Goal: Task Accomplishment & Management: Manage account settings

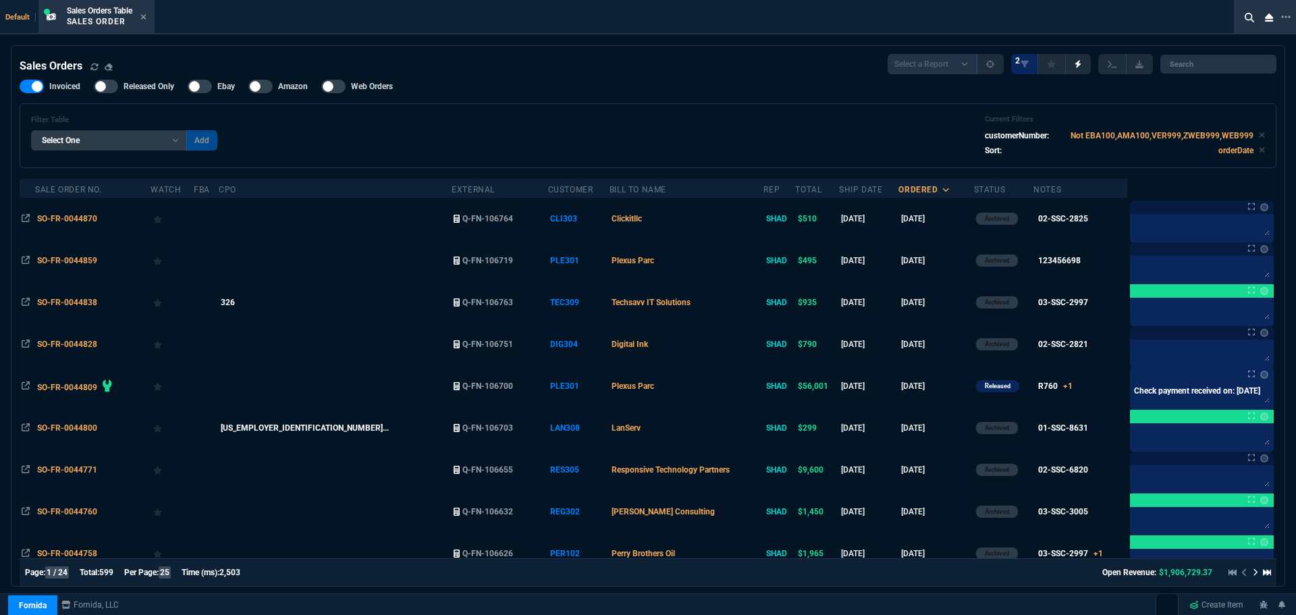
select select "4: SHAD"
select select
click at [1290, 16] on div at bounding box center [1265, 17] width 62 height 34
click at [1287, 16] on icon at bounding box center [1285, 16] width 9 height 11
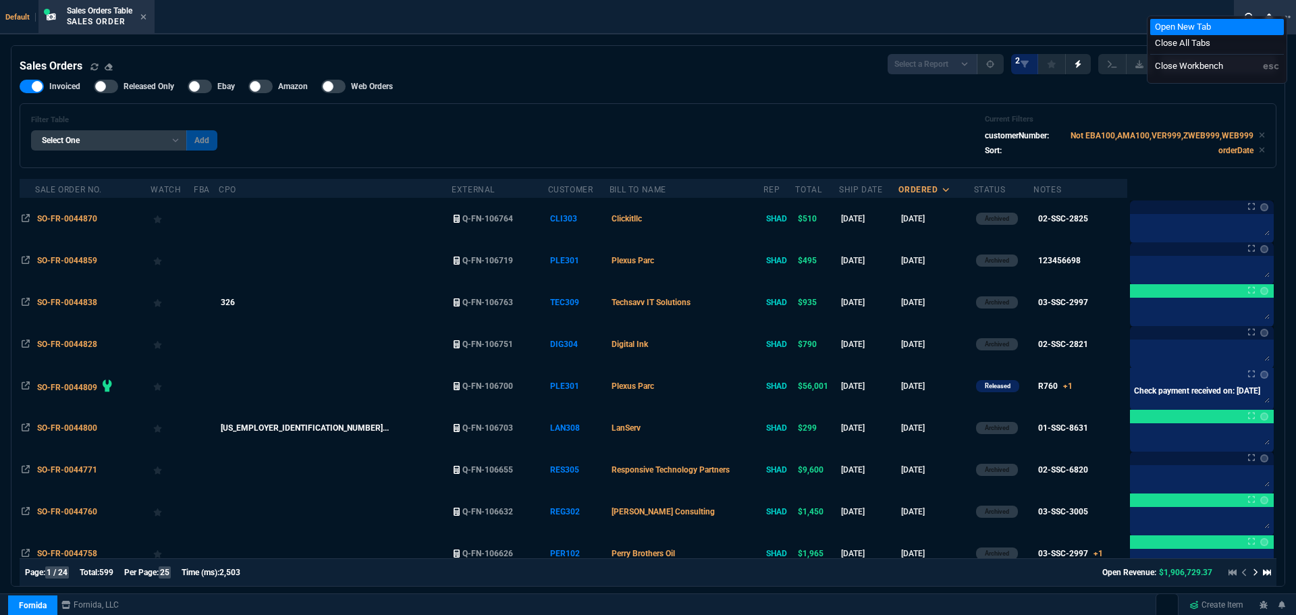
click at [1185, 29] on li "Open New Tab" at bounding box center [1217, 27] width 134 height 16
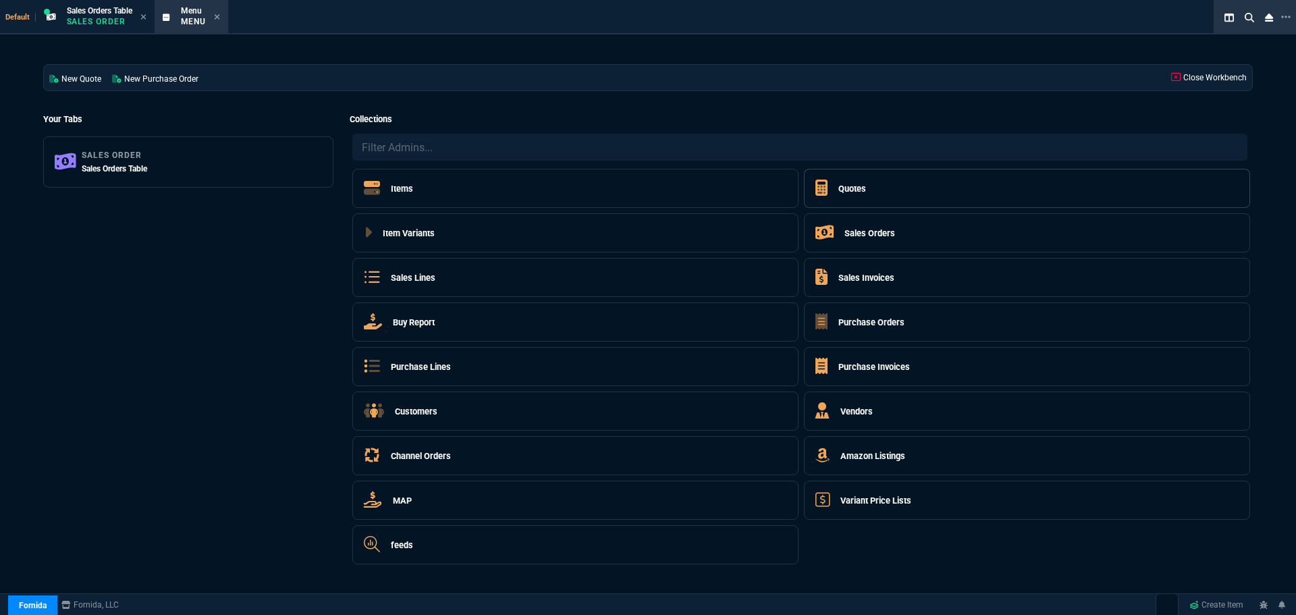
click at [856, 185] on h5 "Quotes" at bounding box center [852, 188] width 28 height 13
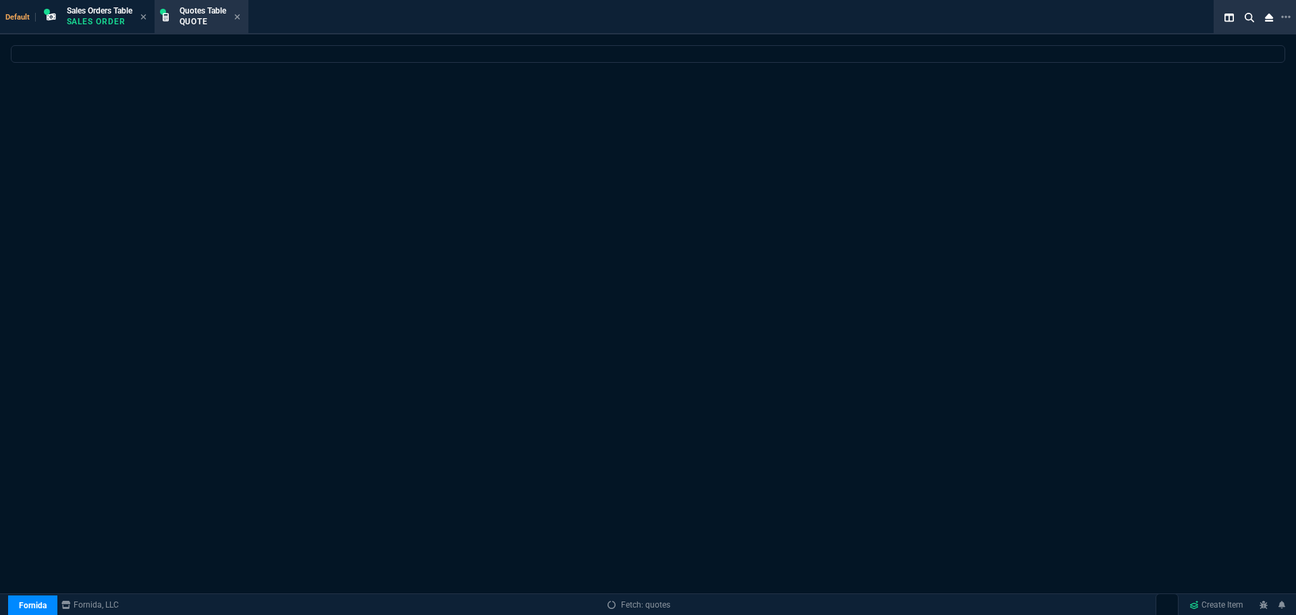
select select
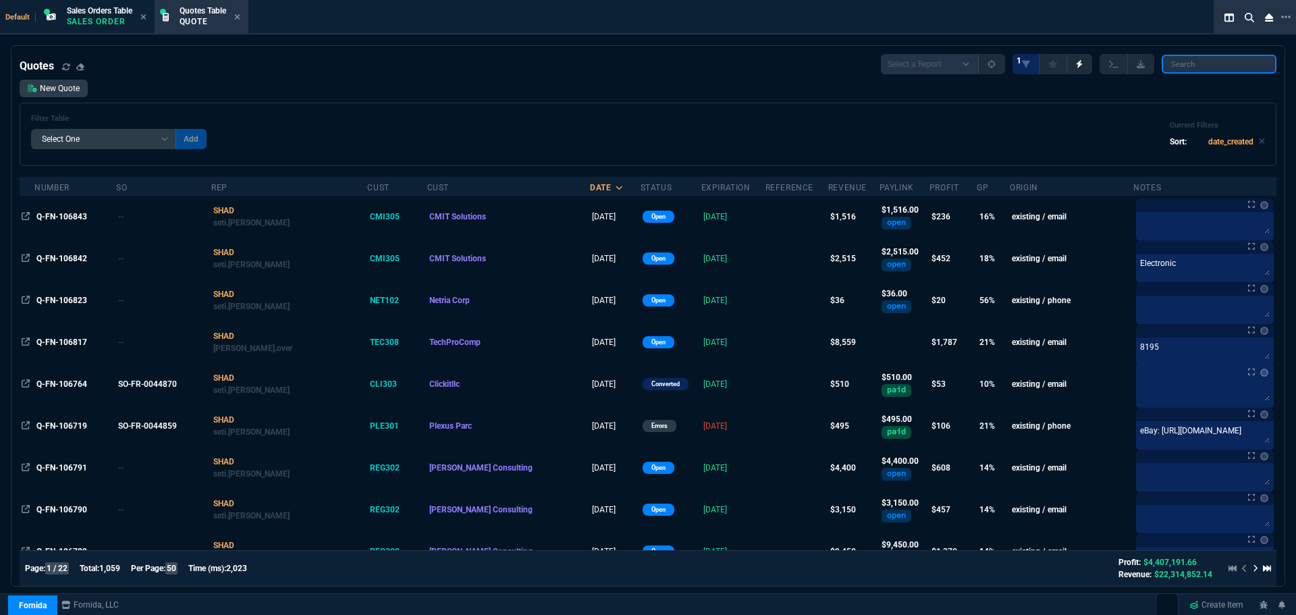
click at [1202, 66] on input "search" at bounding box center [1218, 64] width 115 height 19
paste input "Q-FN-106817"
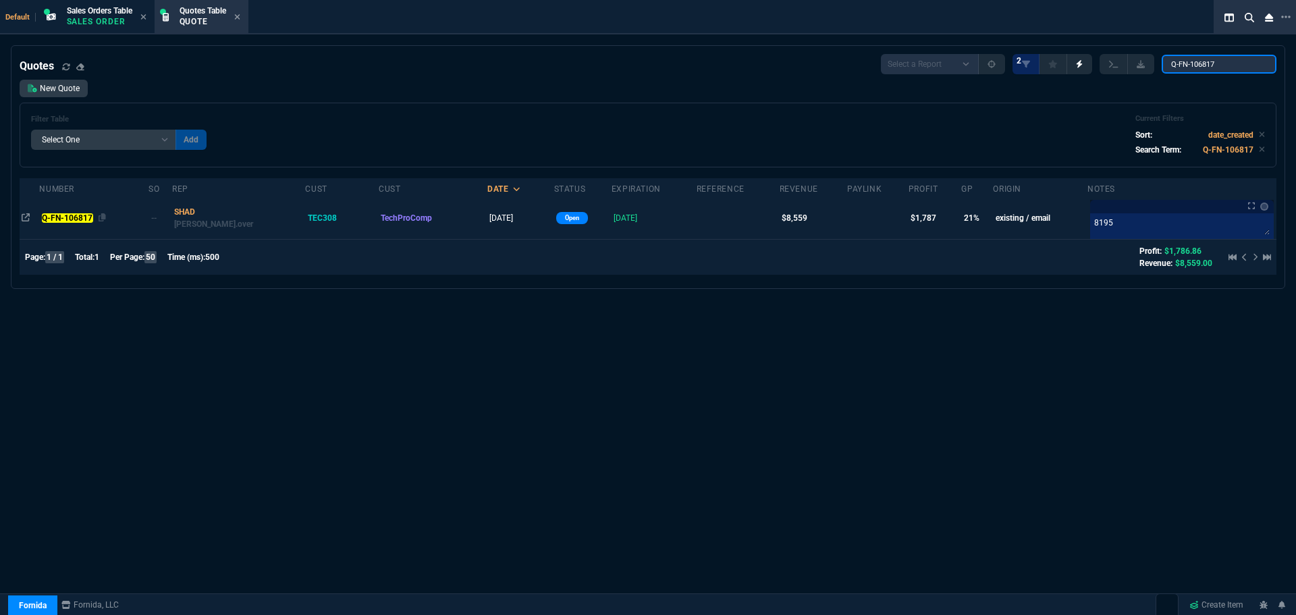
type input "Q-FN-106817"
click at [67, 221] on mark "Q-FN-106817" at bounding box center [67, 217] width 51 height 9
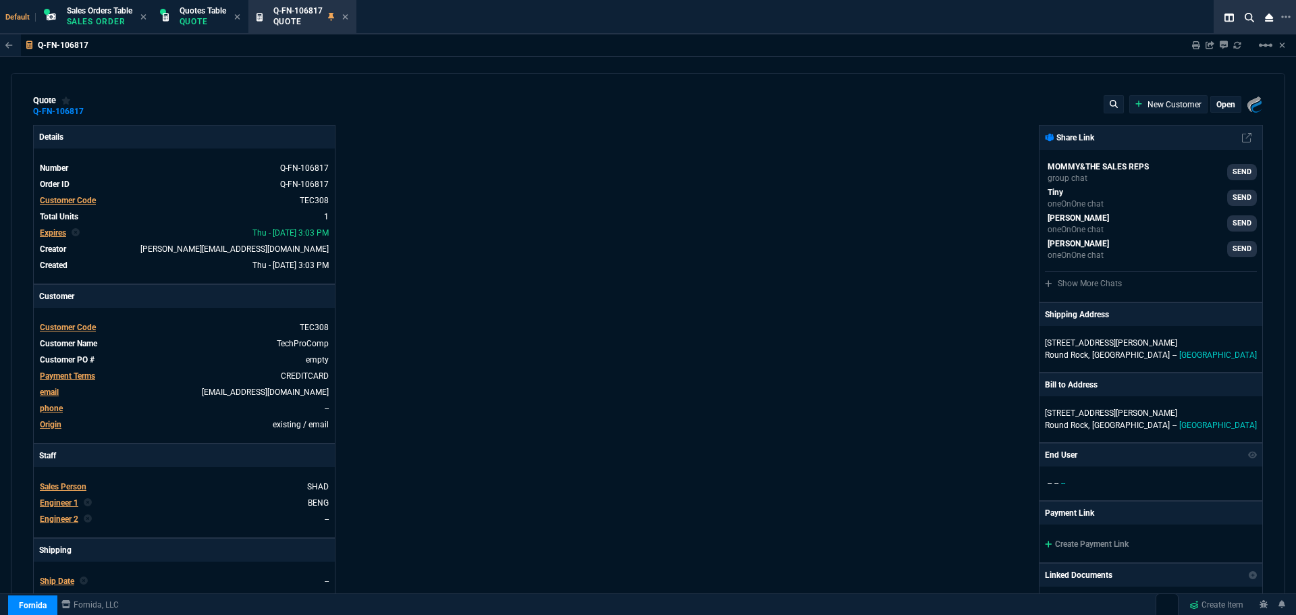
type input "25"
type input "2140"
type input "66"
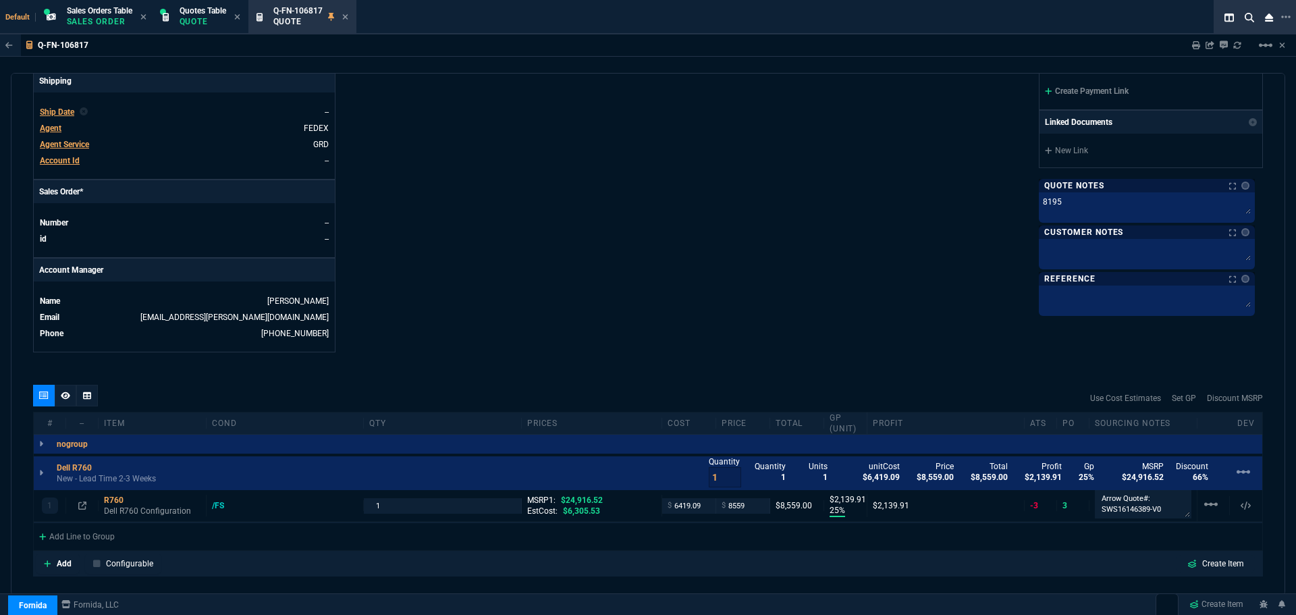
scroll to position [596, 0]
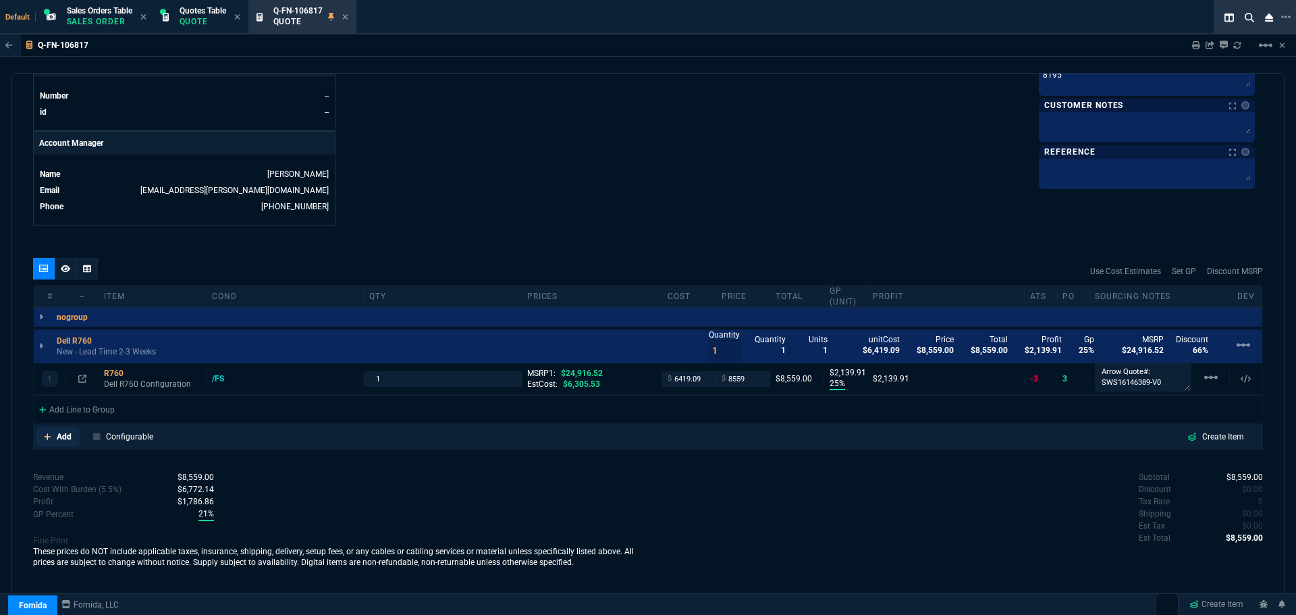
click at [59, 437] on p "Add" at bounding box center [64, 437] width 15 height 12
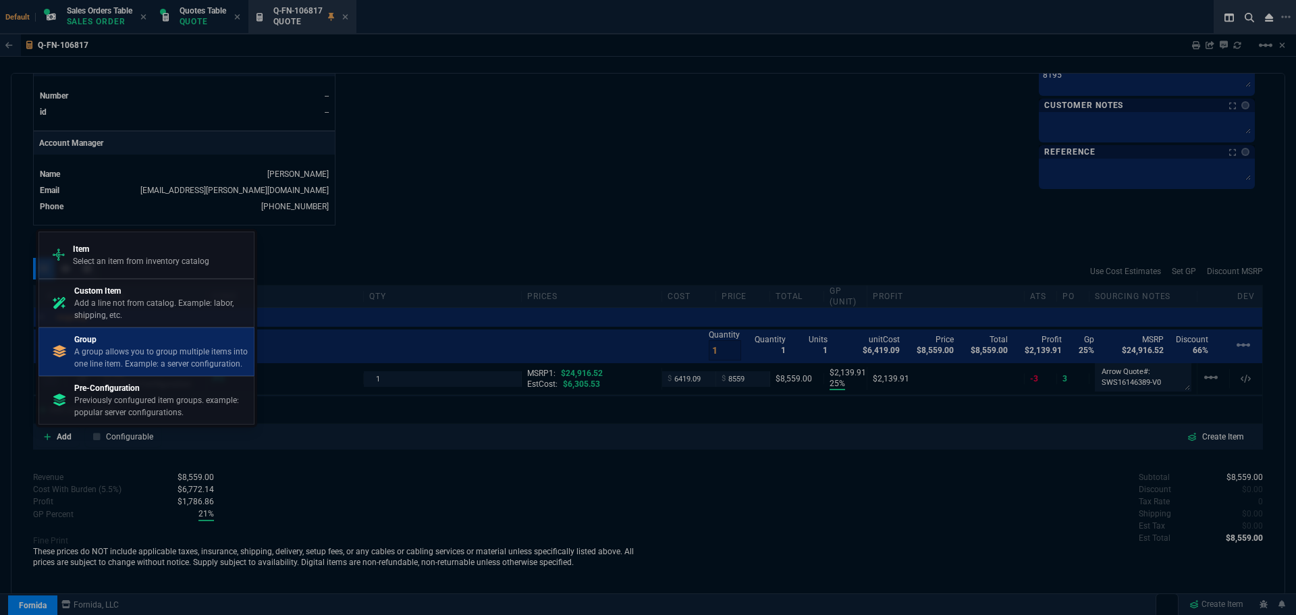
click at [140, 350] on p "A group allows you to group multiple items into one line item. Example: a serve…" at bounding box center [161, 358] width 174 height 24
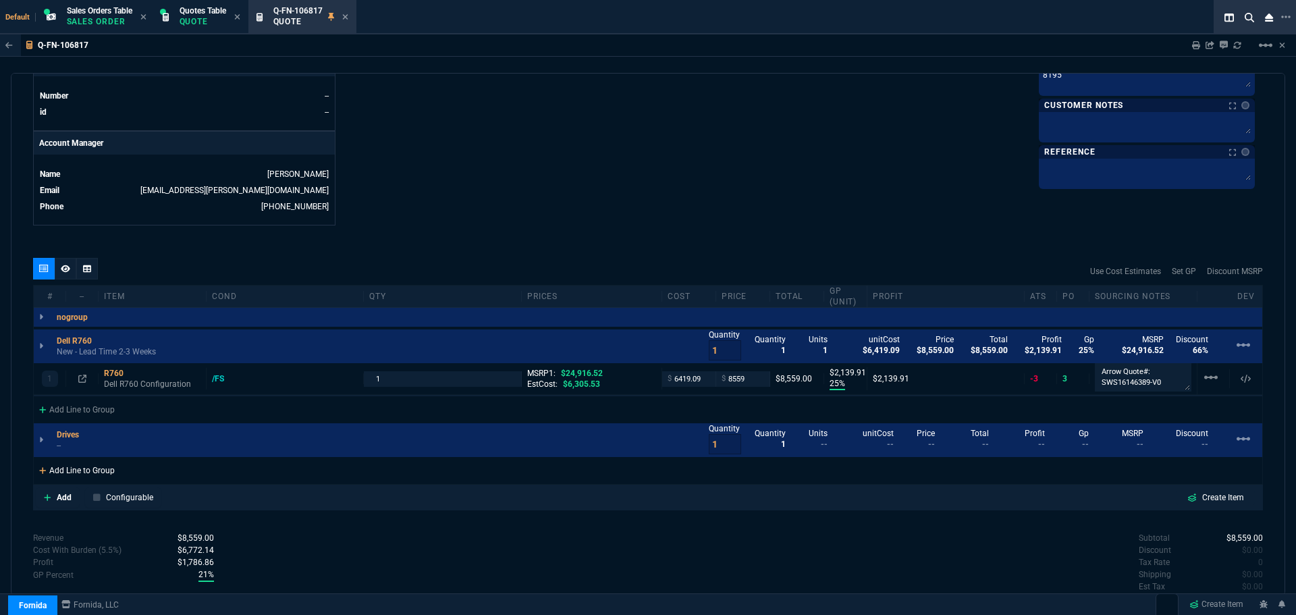
click at [70, 472] on div "Add Line to Group" at bounding box center [77, 469] width 86 height 24
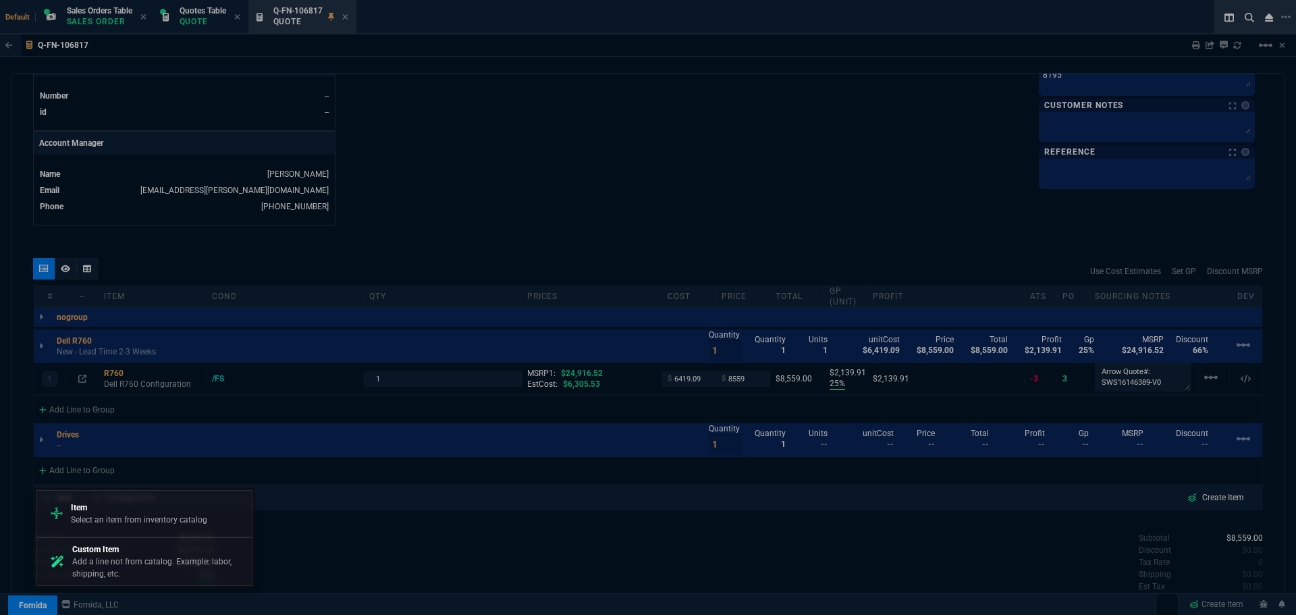
click at [74, 510] on p "Item" at bounding box center [139, 507] width 136 height 12
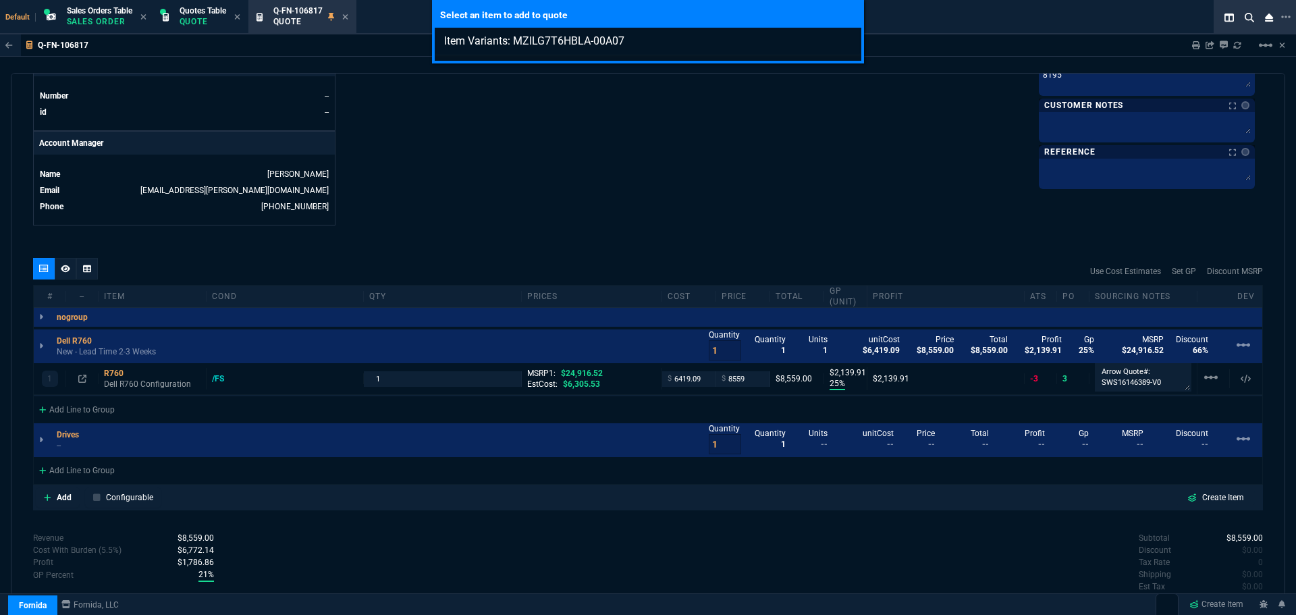
type input "Item Variants: MZILG7T6HBLA-00A07"
click at [68, 470] on div "Select an item to add to quote Item Variants: MZILG7T6HBLA-00A07" at bounding box center [648, 307] width 1296 height 615
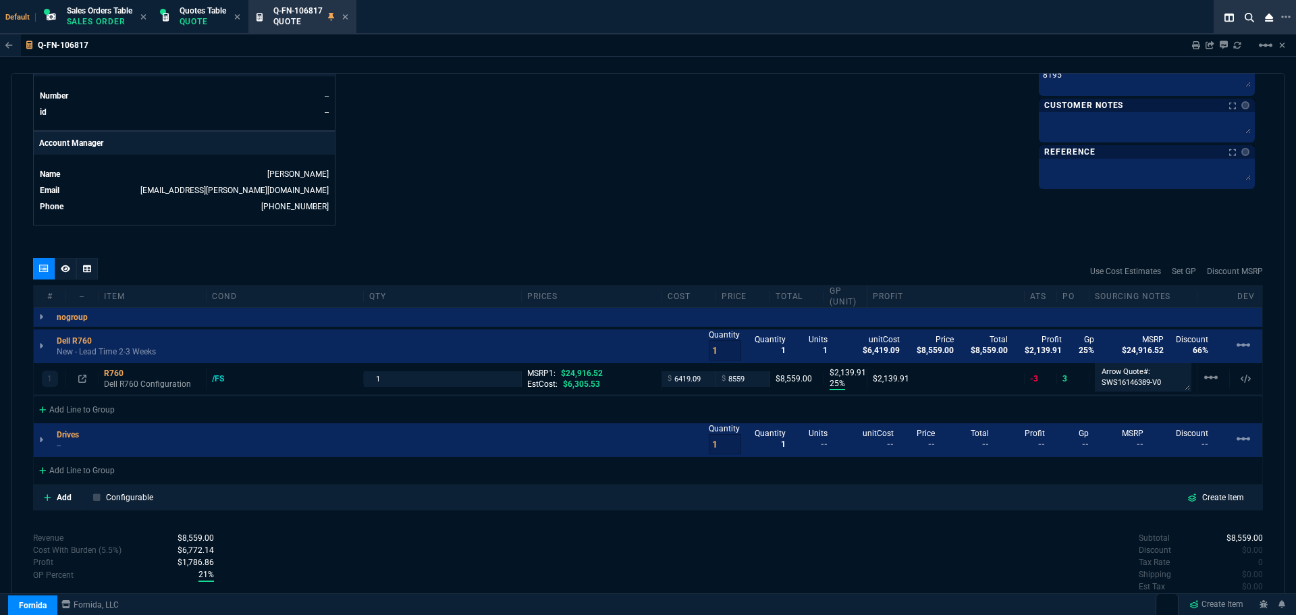
click at [68, 470] on div "Add Line to Group" at bounding box center [77, 469] width 86 height 24
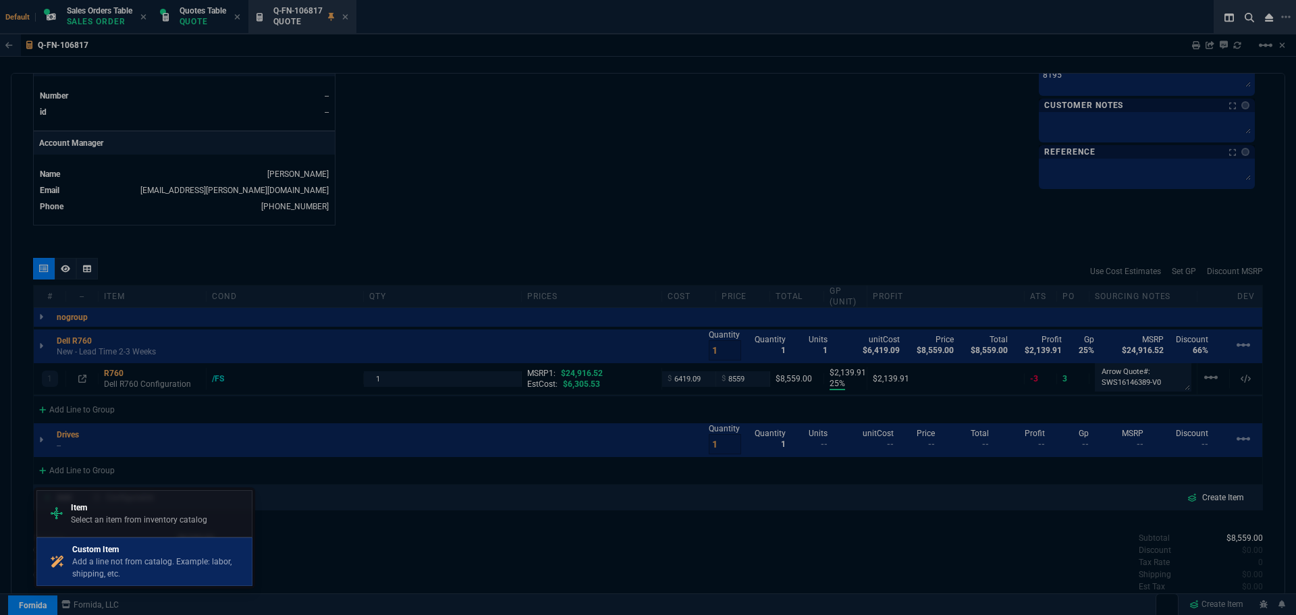
click at [87, 560] on p "Add a line not from catalog. Example: labor, shipping, etc." at bounding box center [159, 567] width 174 height 24
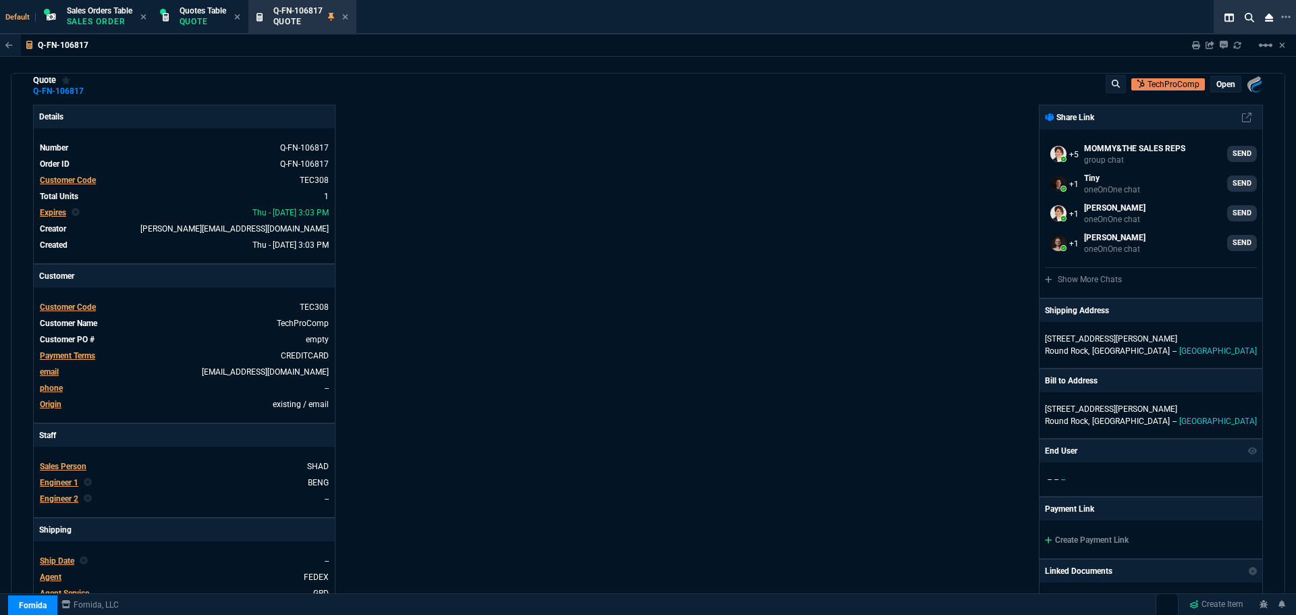
scroll to position [0, 0]
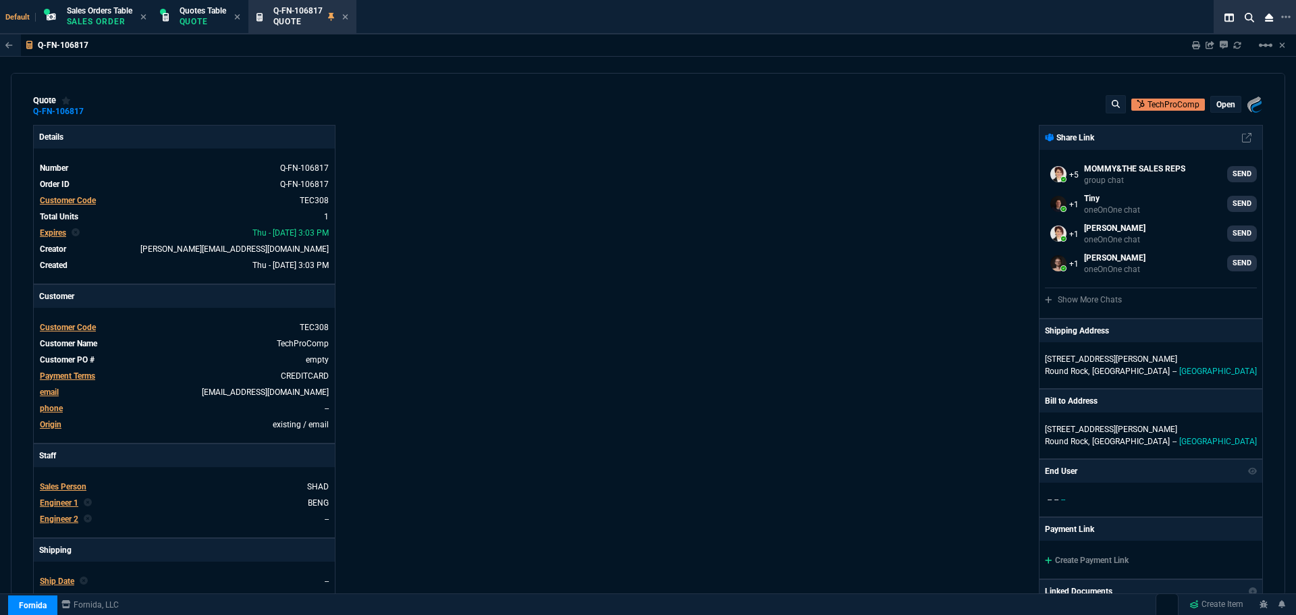
click at [1220, 105] on p "open" at bounding box center [1225, 104] width 19 height 11
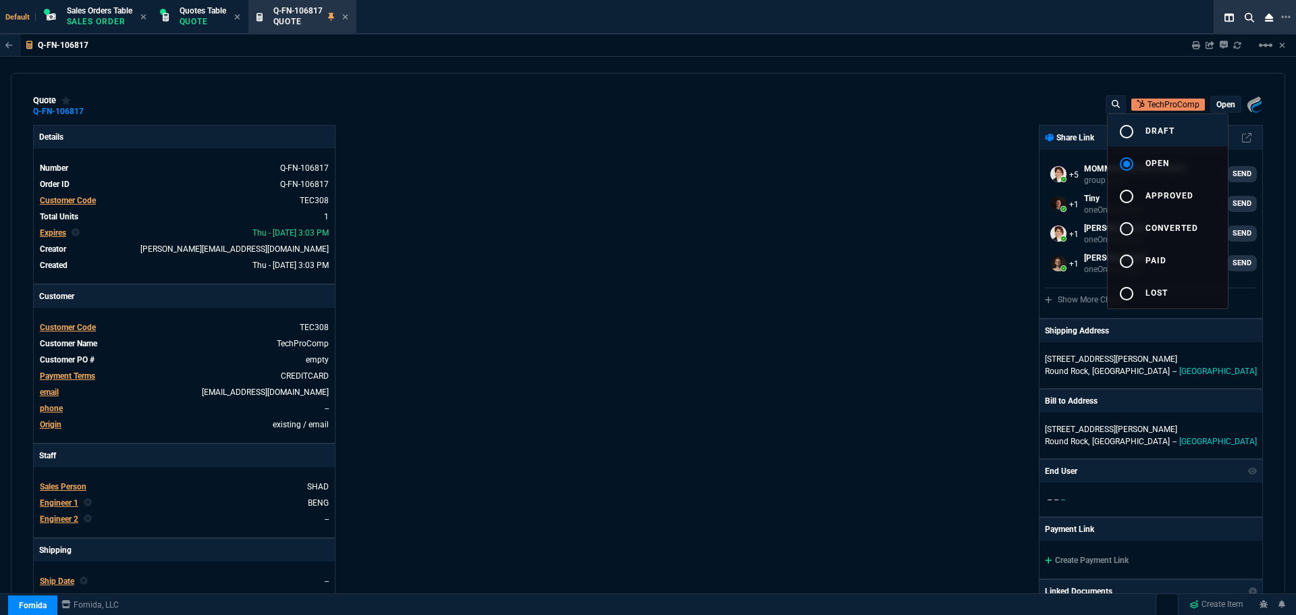
click at [1176, 130] on button "radio_button_unchecked draft" at bounding box center [1167, 130] width 120 height 32
click at [887, 162] on div at bounding box center [648, 307] width 1296 height 615
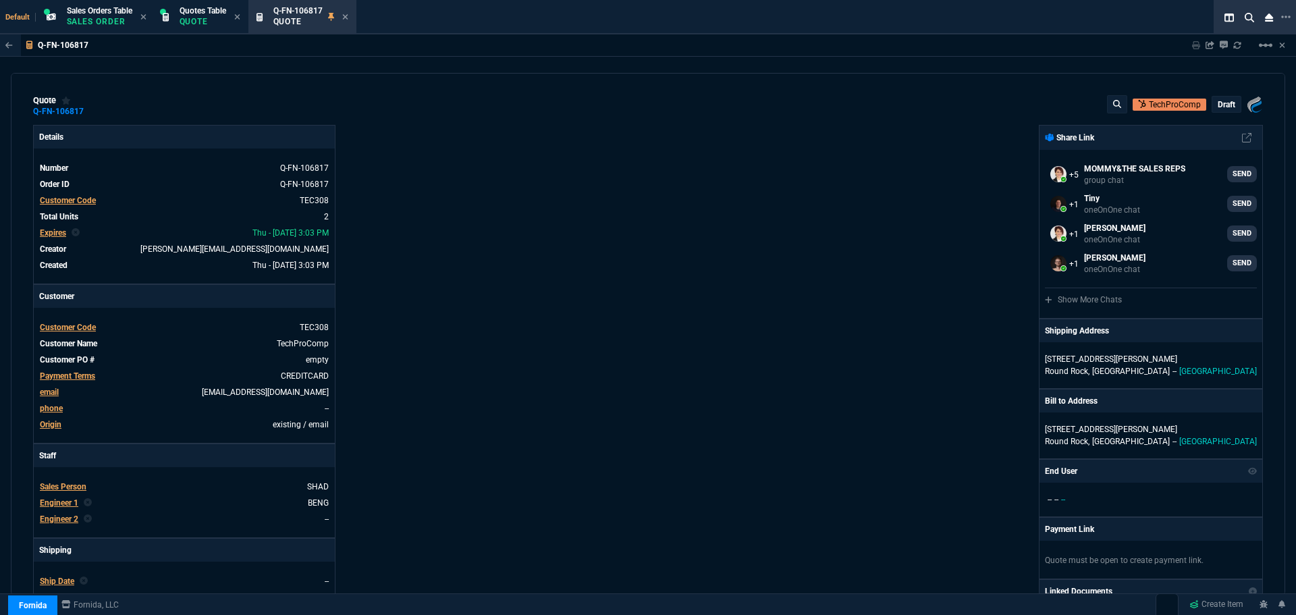
type input "25"
type input "2140"
type input "0"
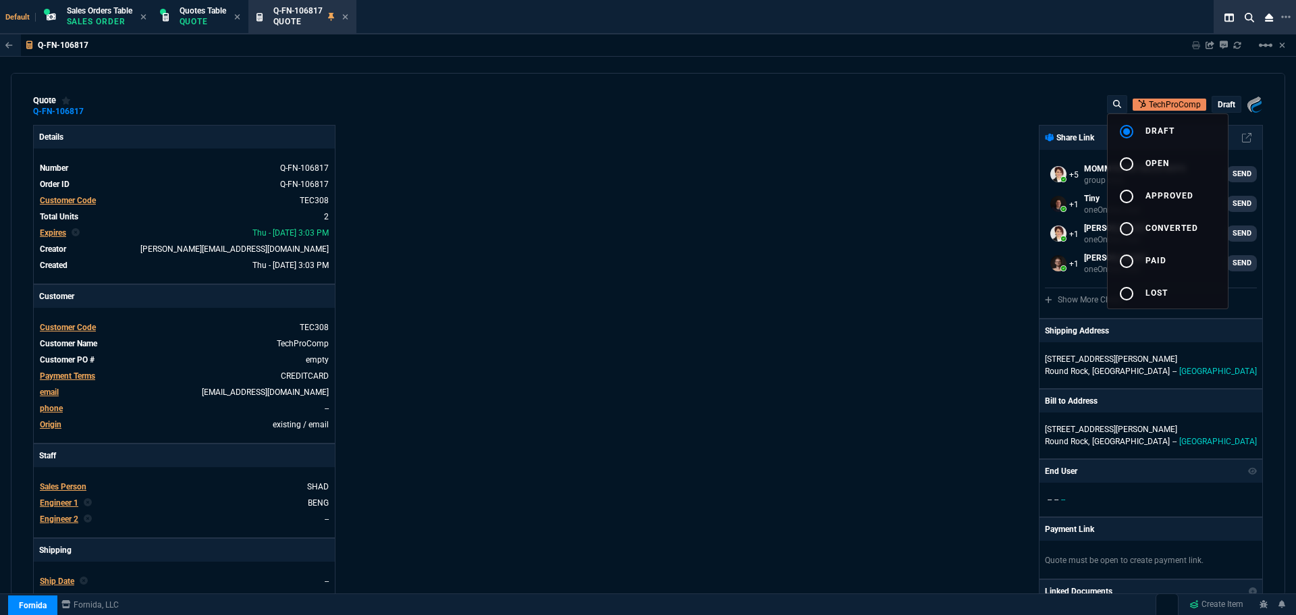
type input "66"
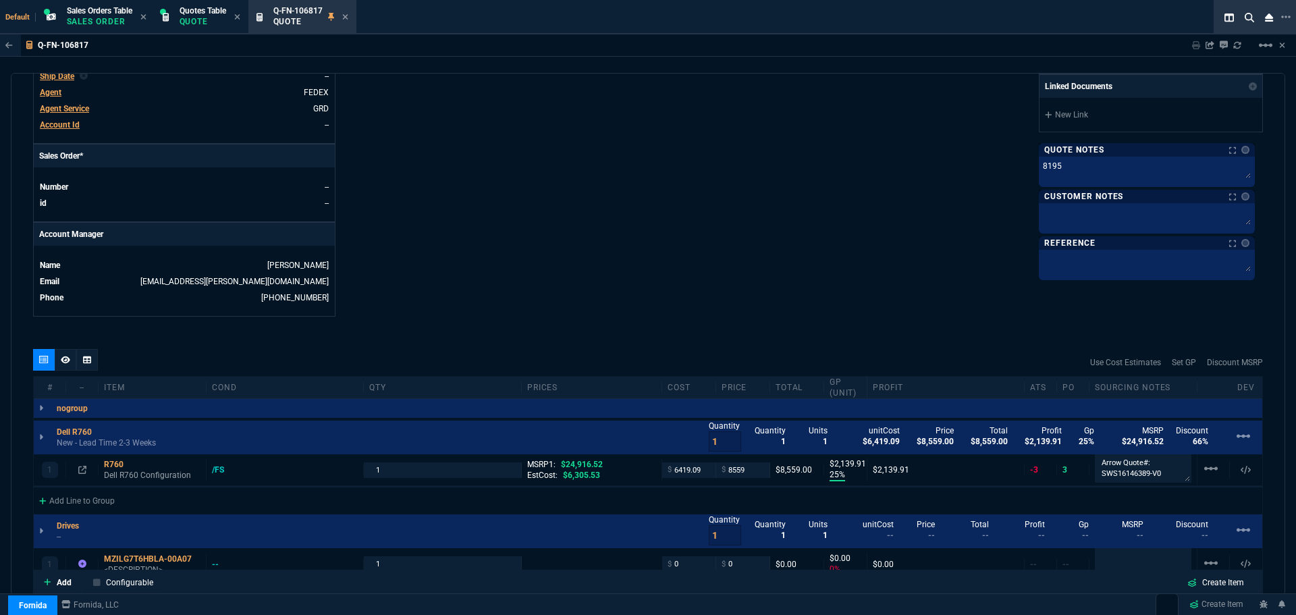
scroll to position [705, 0]
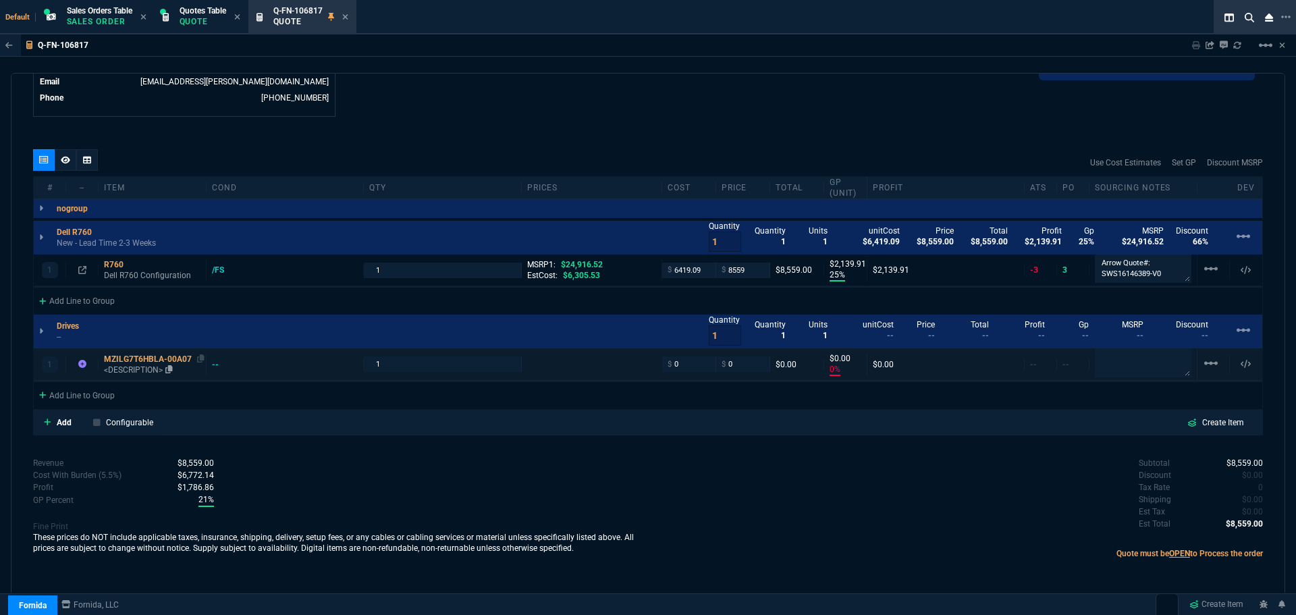
click at [130, 360] on div "MZILG7T6HBLA-00A07" at bounding box center [152, 359] width 97 height 11
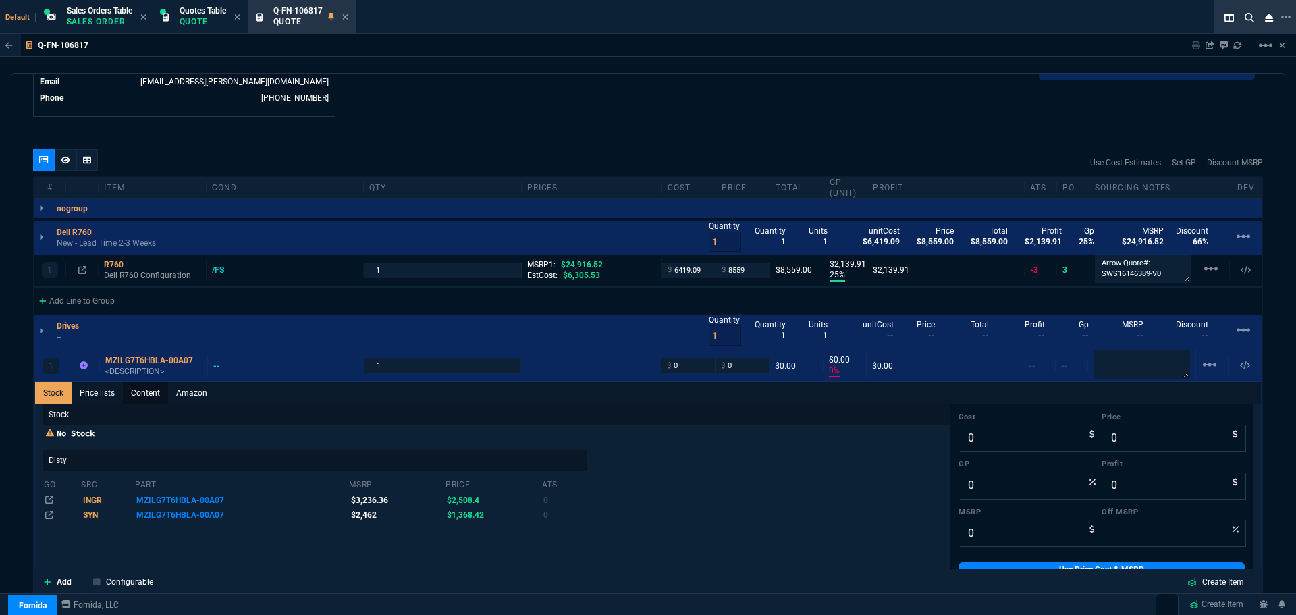
click at [148, 391] on link "Content" at bounding box center [145, 393] width 45 height 22
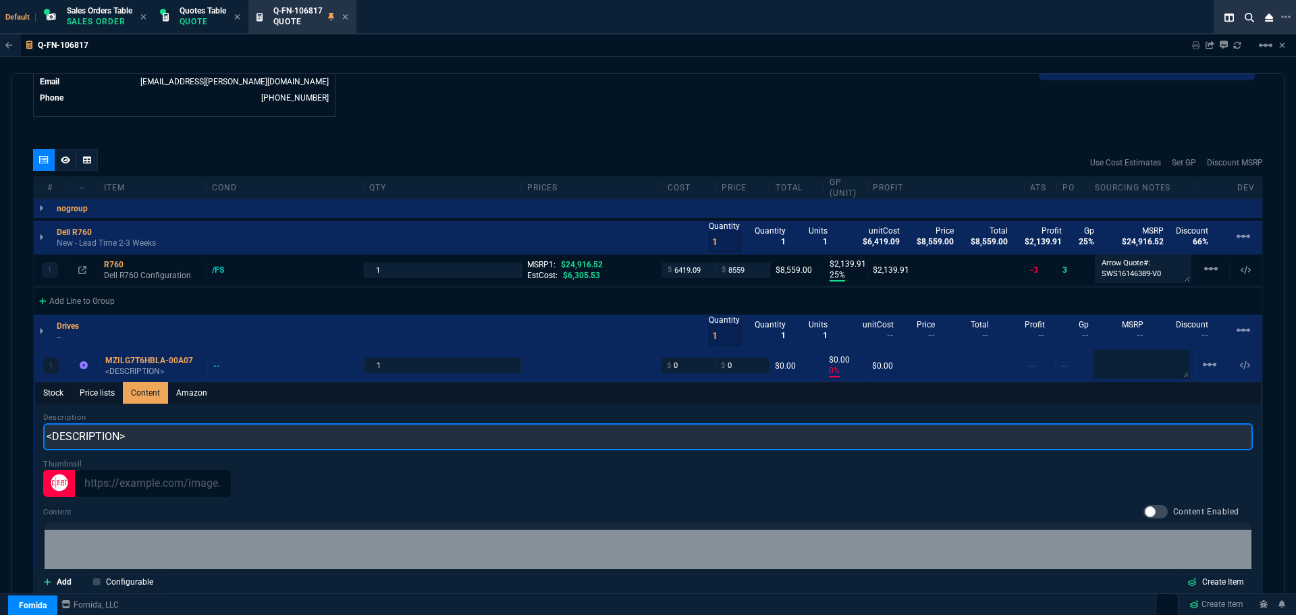
click at [128, 436] on input "<DESCRIPTION>" at bounding box center [647, 436] width 1209 height 27
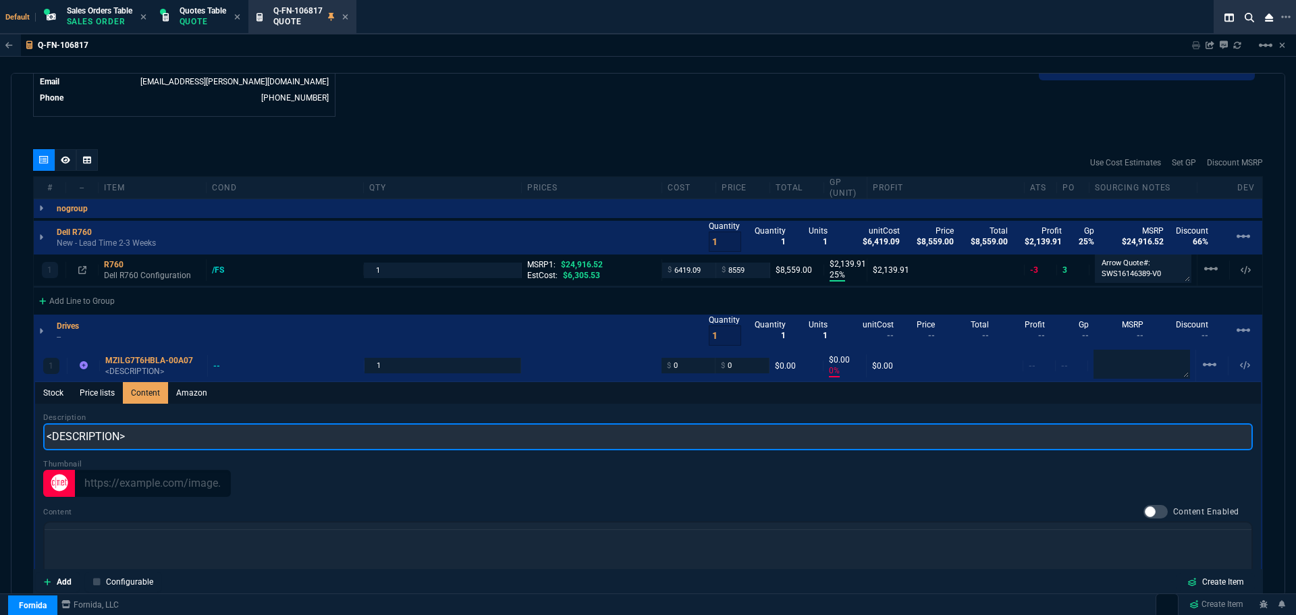
scroll to position [0, 0]
click at [131, 438] on input "<DESCRIPTION>" at bounding box center [647, 436] width 1209 height 27
paste input "Samsung MZILG7T6HBLA-00A07 PM1653 Series 7.68TB TLC SAS 24Gb/s 2.5-Inch Solid S…"
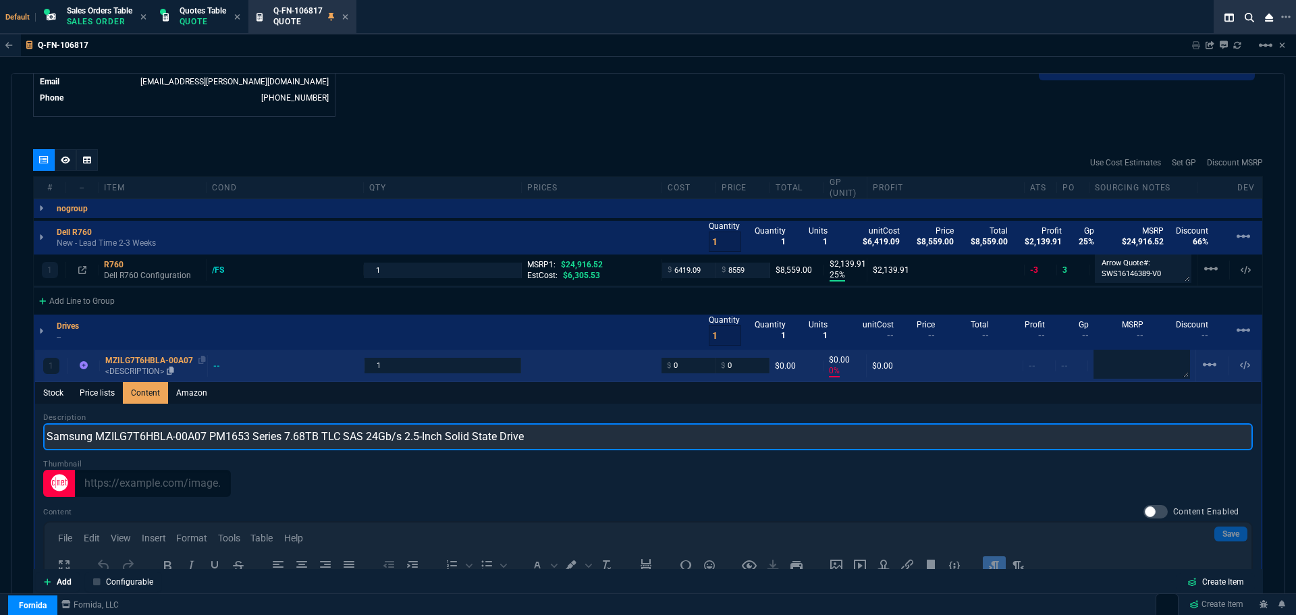
type input "Samsung MZILG7T6HBLA-00A07 PM1653 Series 7.68TB TLC SAS 24Gb/s 2.5-Inch Solid S…"
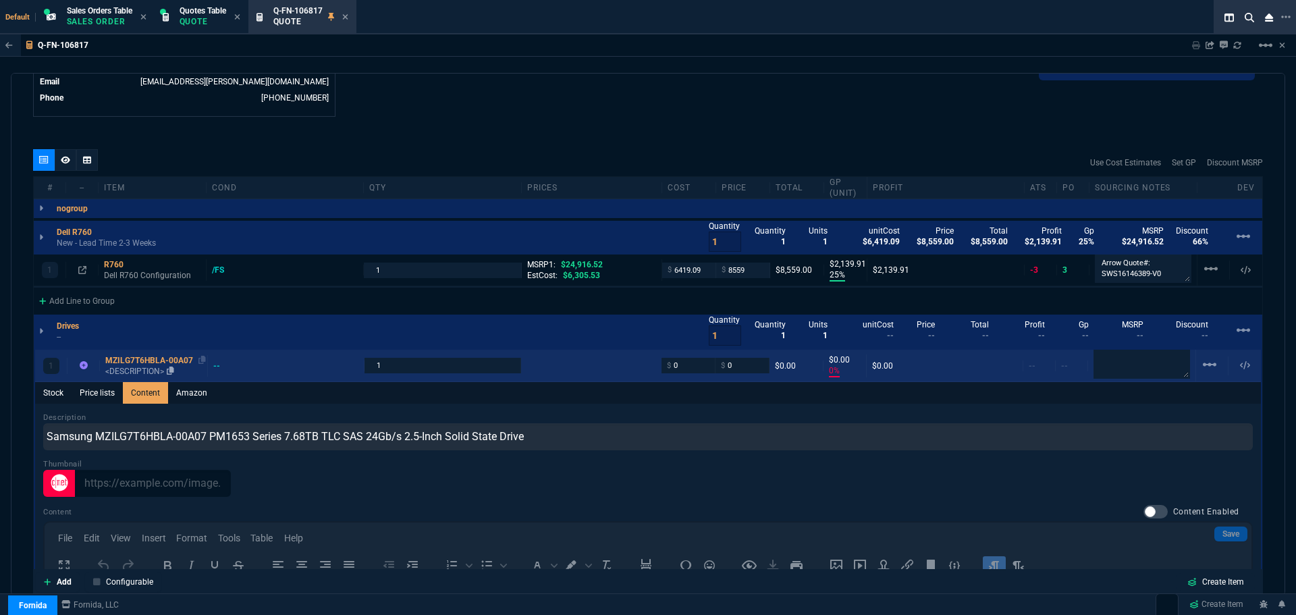
click at [139, 356] on div "MZILG7T6HBLA-00A07" at bounding box center [153, 360] width 97 height 11
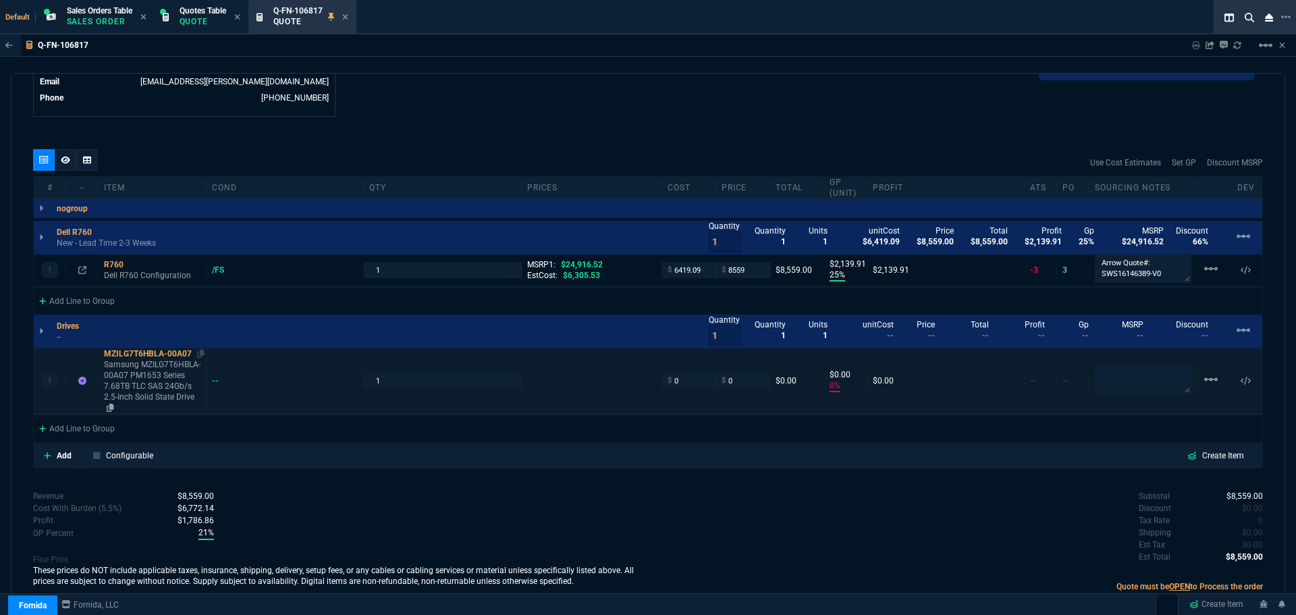
type input "0"
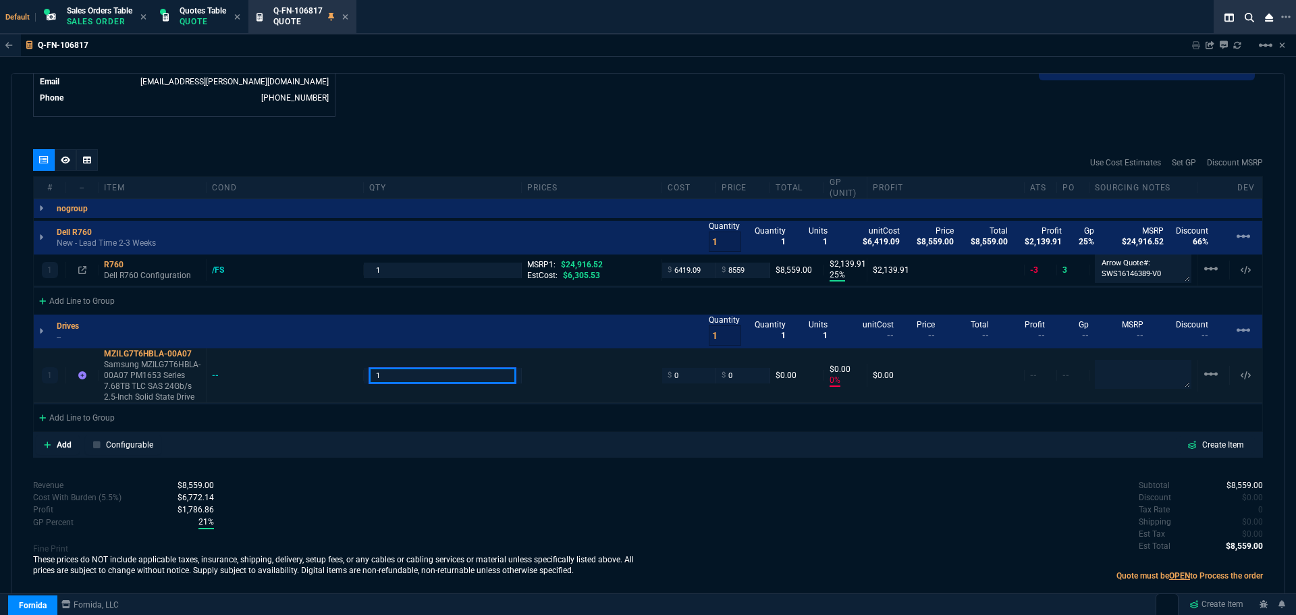
click at [396, 377] on input "1" at bounding box center [442, 376] width 146 height 16
type input "12"
click at [462, 141] on div "quote Q-FN-106817 TechProComp draft Fornida, LLC 2609 Technology Dr Suite 300 P…" at bounding box center [648, 334] width 1274 height 522
click at [676, 378] on input "0" at bounding box center [688, 376] width 43 height 16
type input "1099"
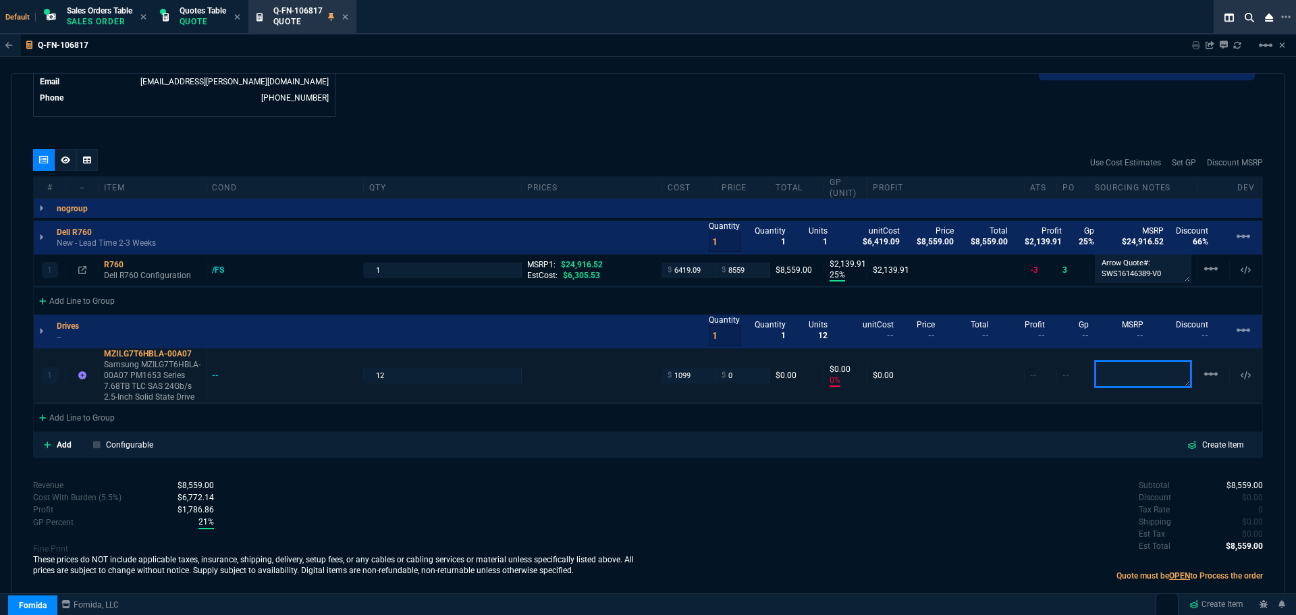
click at [1146, 370] on textarea at bounding box center [1143, 373] width 97 height 27
type input "1099"
type input "-100"
type input "-1099"
type textarea "Westside"
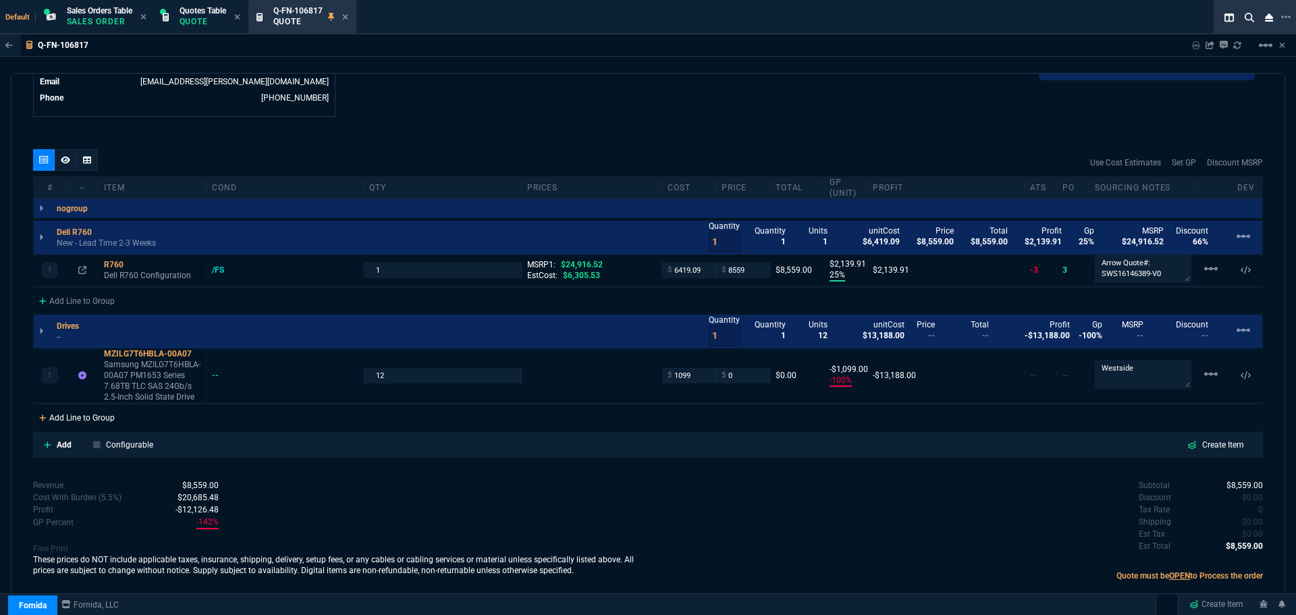
click at [62, 418] on div "Add Line to Group" at bounding box center [77, 416] width 86 height 24
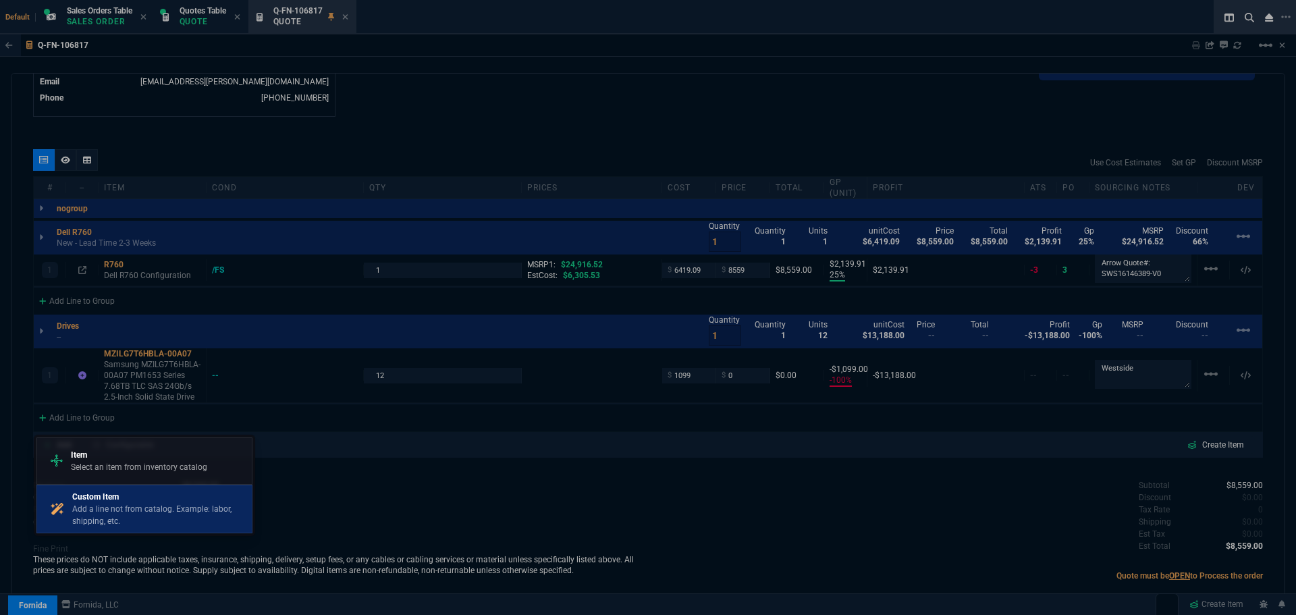
click at [88, 495] on p "Custom Item" at bounding box center [159, 497] width 174 height 12
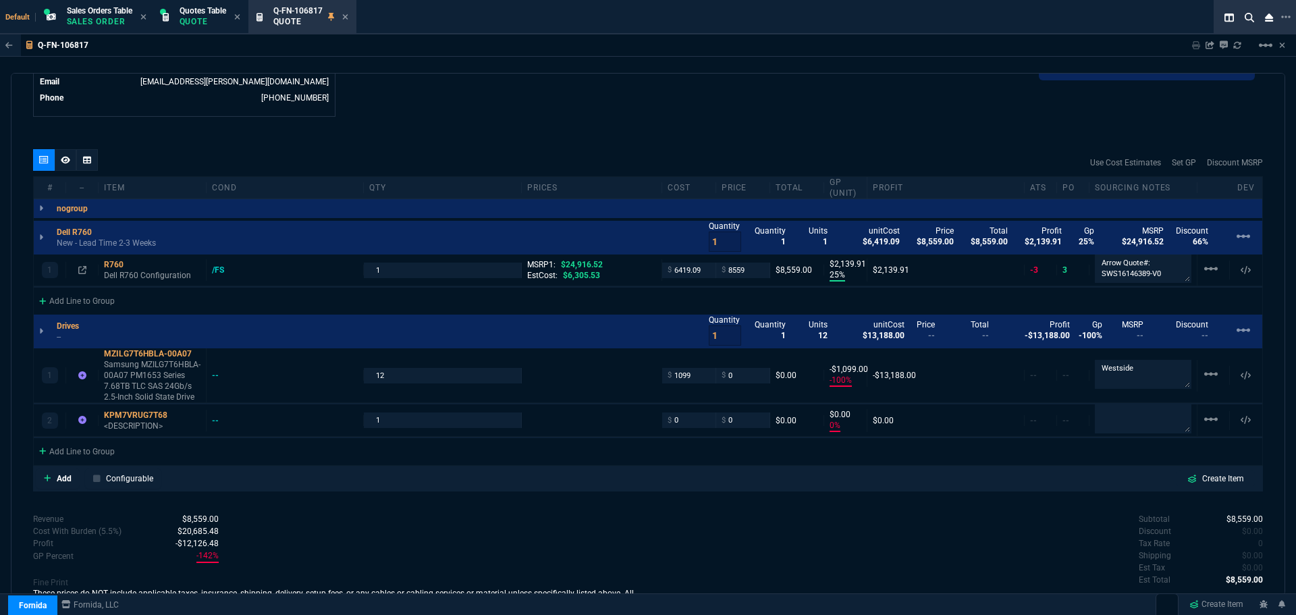
type input "25"
type input "2140"
type input "-100"
type input "-1099"
type input "0"
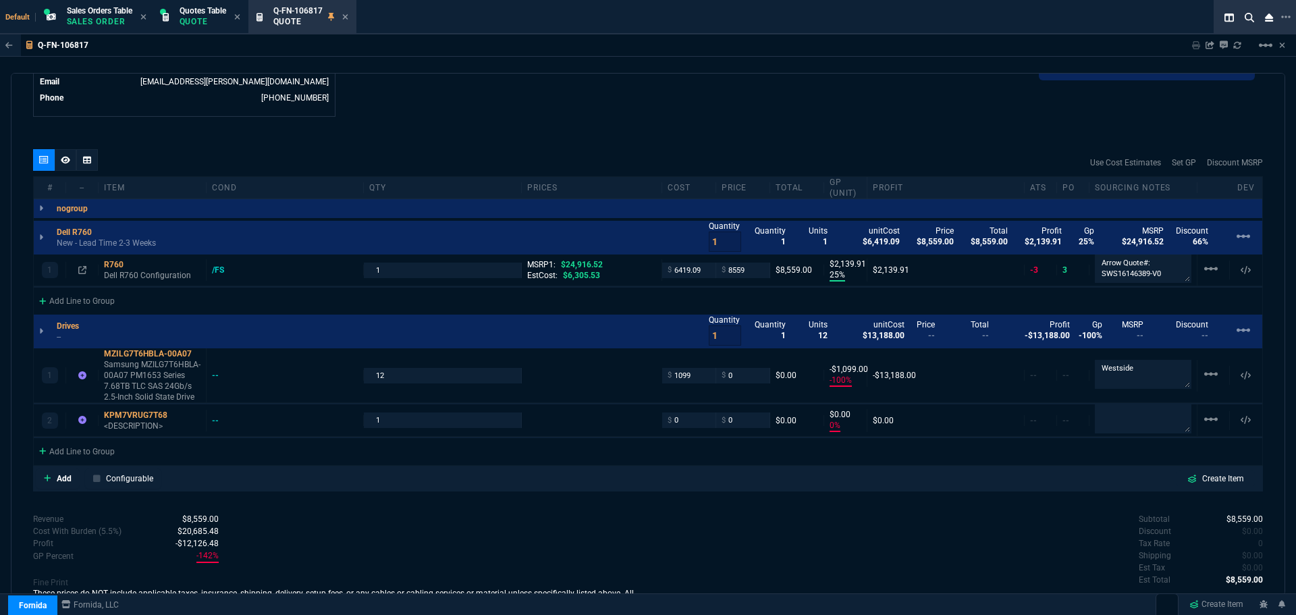
type input "0"
type input "66"
click at [123, 416] on div "KPM7VRUG7T68" at bounding box center [152, 415] width 97 height 11
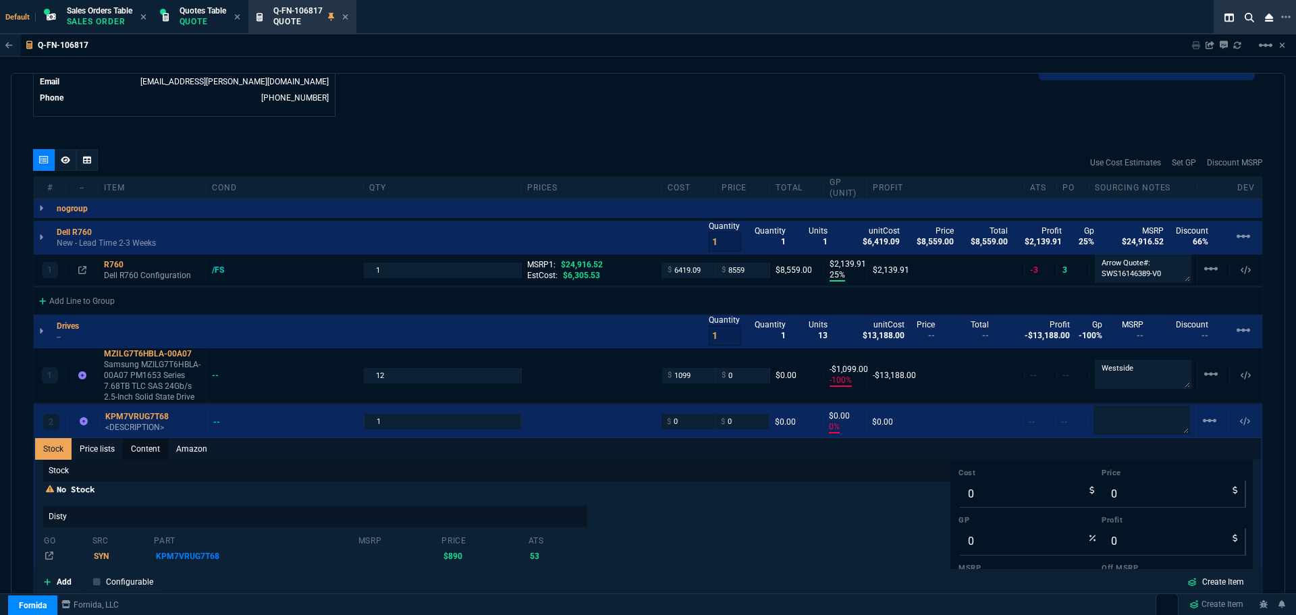
click at [140, 449] on link "Content" at bounding box center [145, 449] width 45 height 22
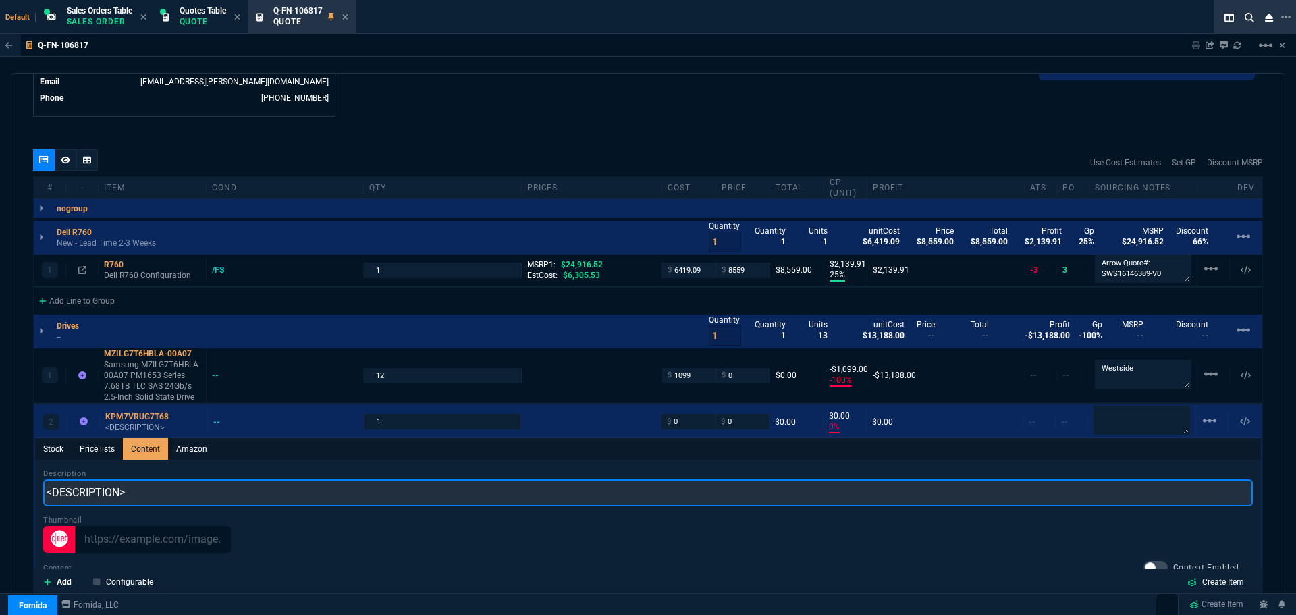
click at [137, 491] on input "<DESCRIPTION>" at bounding box center [647, 492] width 1209 height 27
paste input "Kioxia KPM7VRUG7T68 PM7-R Series 7.68TB SAS 24Gb/s SED 2.5Inch Internal SSD"
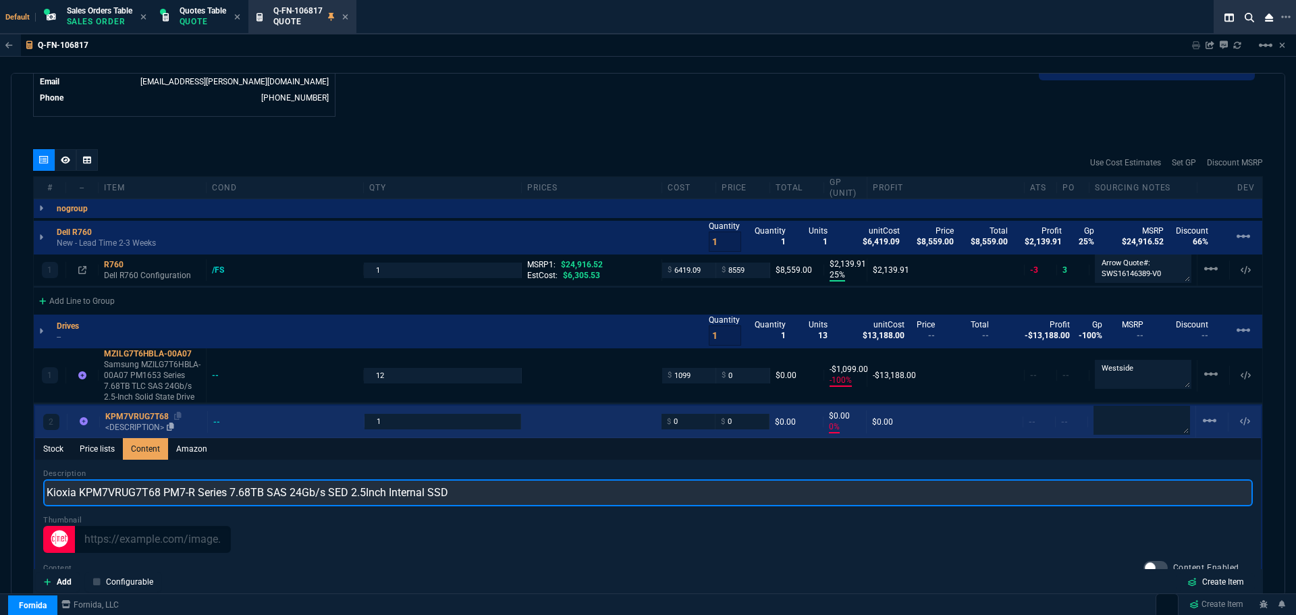
type input "Kioxia KPM7VRUG7T68 PM7-R Series 7.68TB SAS 24Gb/s SED 2.5Inch Internal SSD"
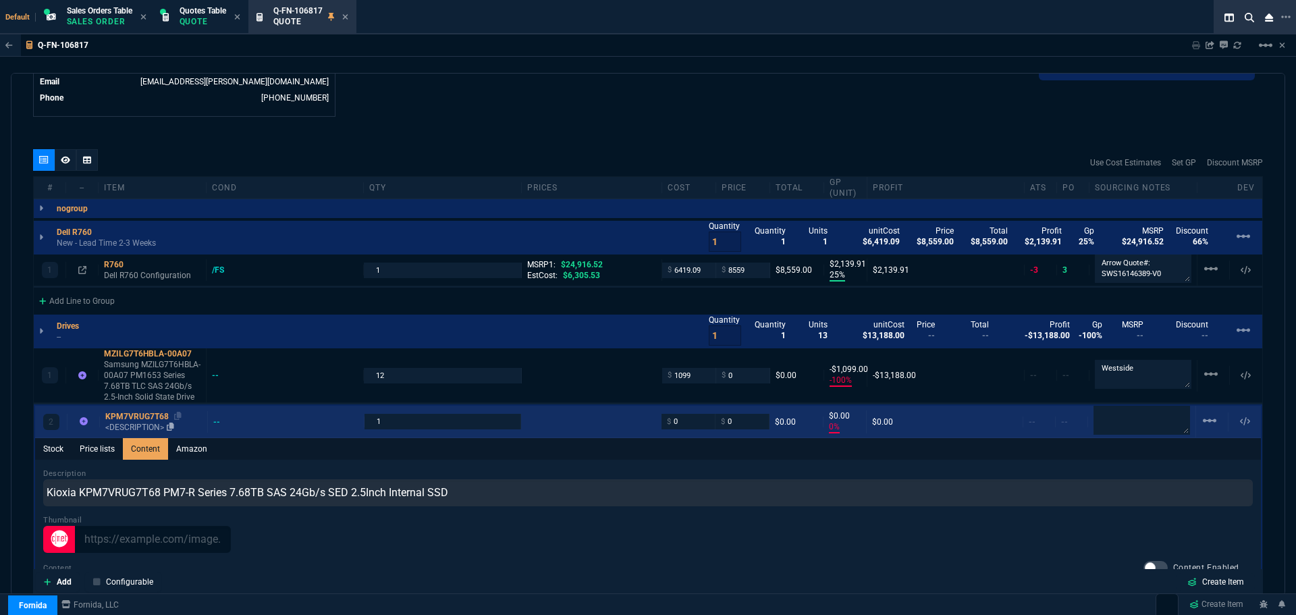
click at [126, 420] on div "KPM7VRUG7T68" at bounding box center [153, 416] width 97 height 11
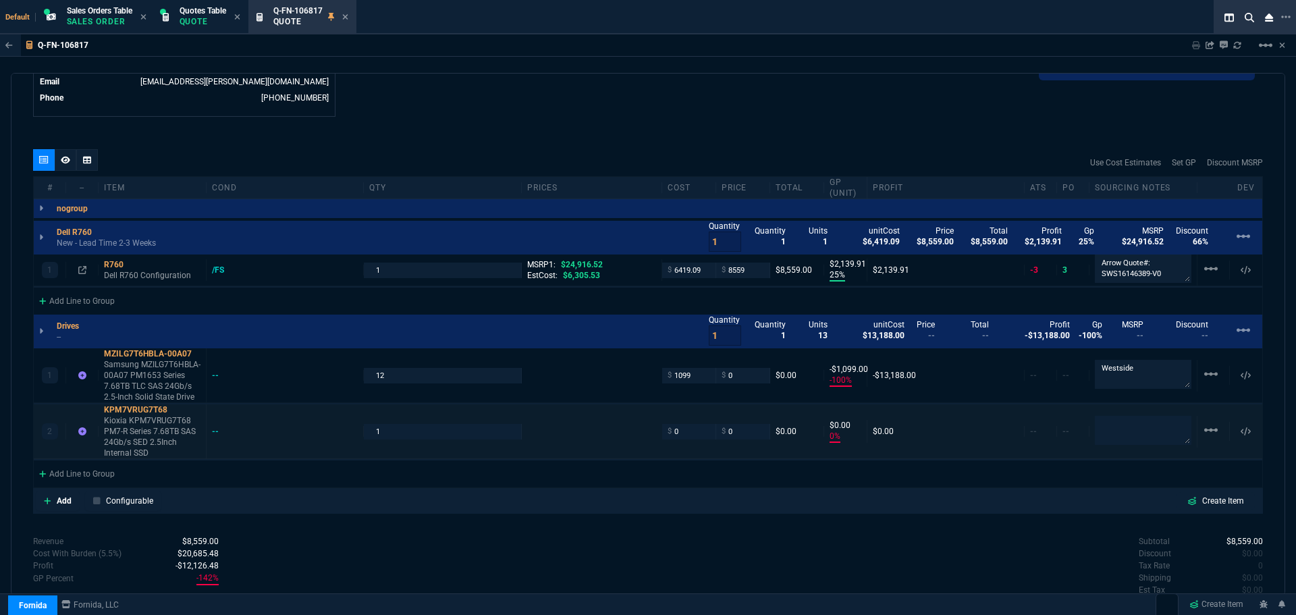
type input "0"
click at [399, 432] on input "1" at bounding box center [442, 432] width 146 height 16
type input "12"
click at [680, 429] on input "0" at bounding box center [688, 432] width 43 height 16
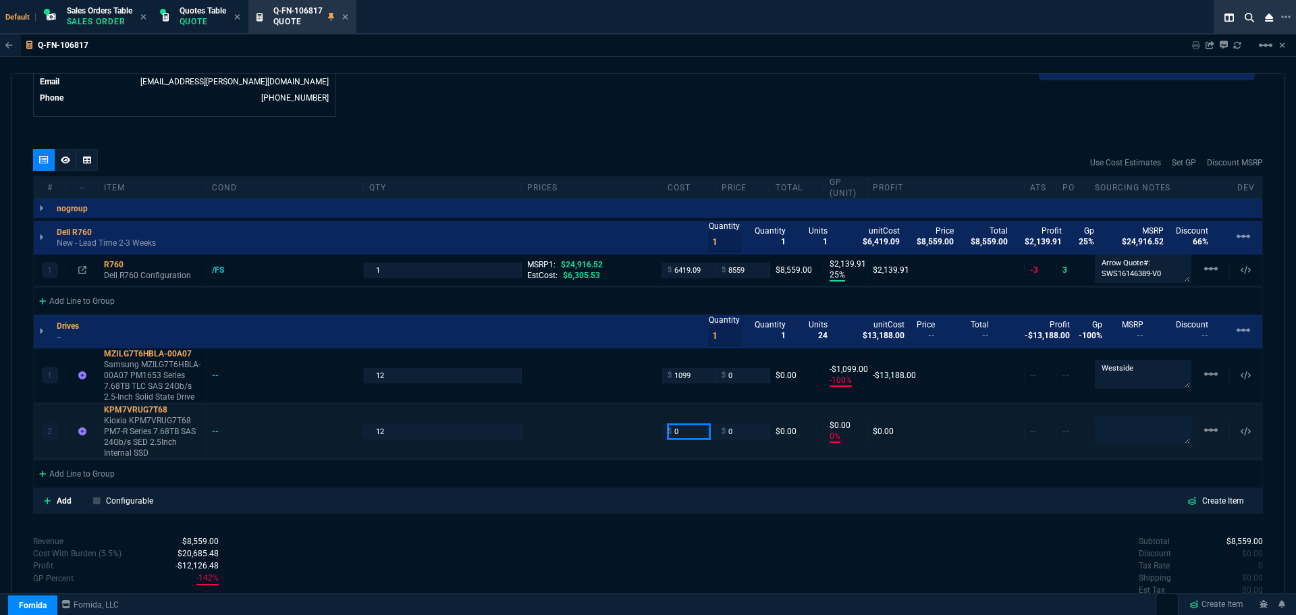
type input "9"
type input "94"
type input "-100"
type input "-9"
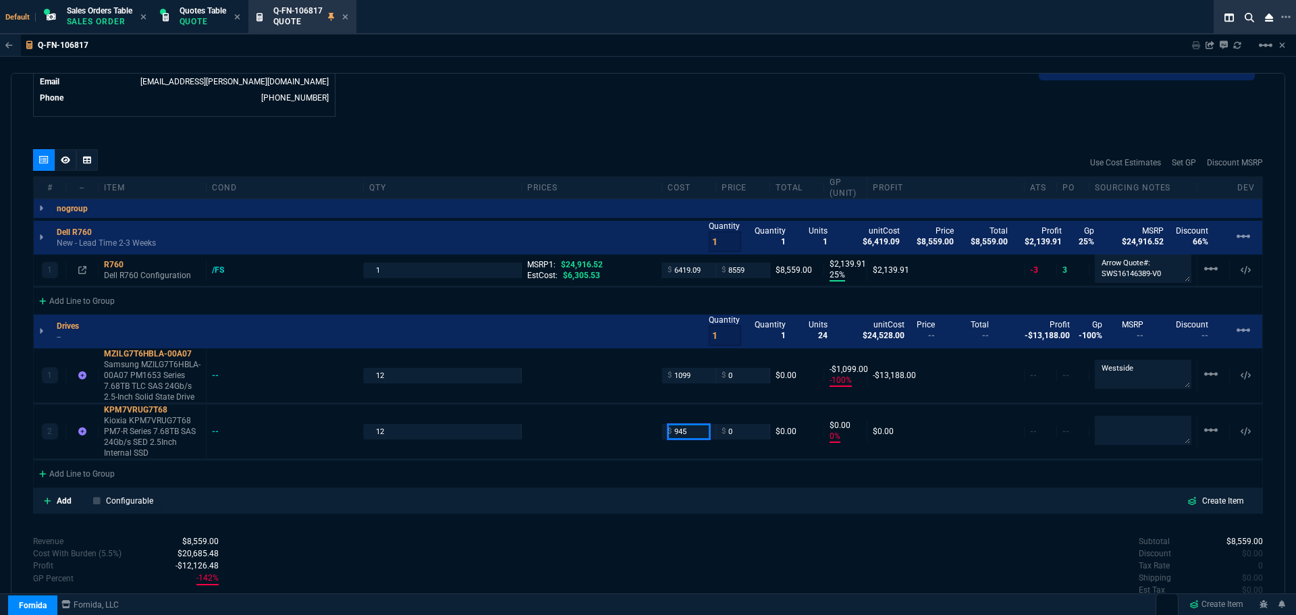
type input "945"
click at [642, 120] on div "quote Q-FN-106817 TechProComp draft Fornida, LLC 2609 Technology Dr Suite 300 P…" at bounding box center [648, 334] width 1274 height 522
type input "945"
type input "-945"
click at [152, 410] on div "KPM7VRUG7T68" at bounding box center [152, 409] width 97 height 11
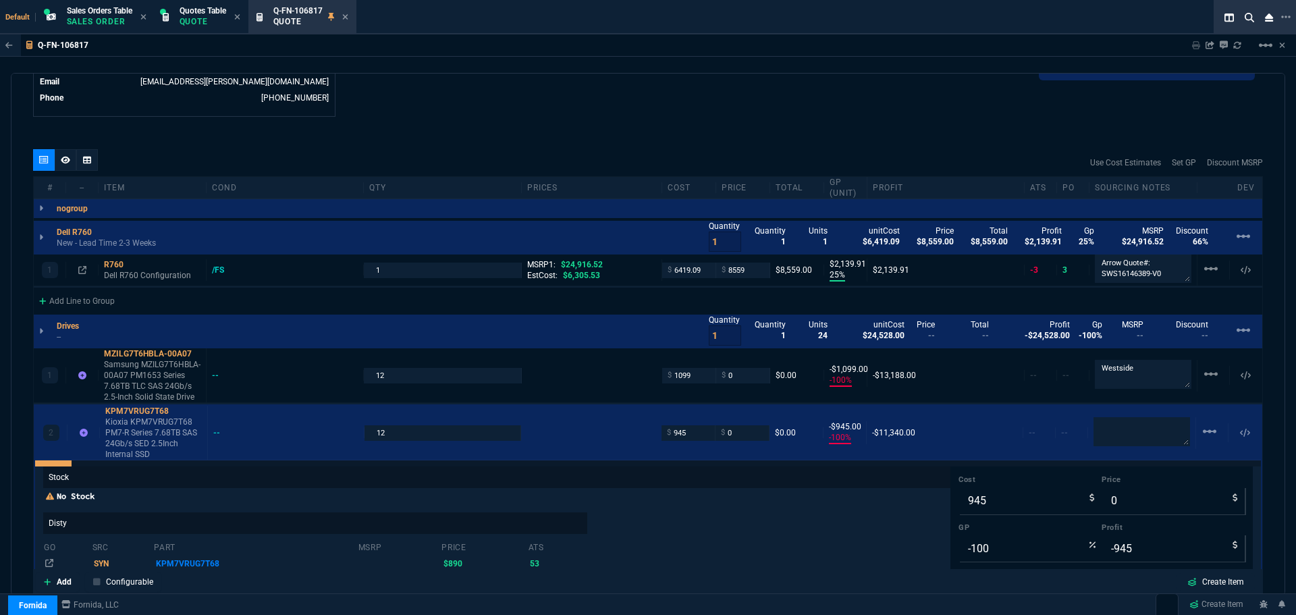
scroll to position [23, 0]
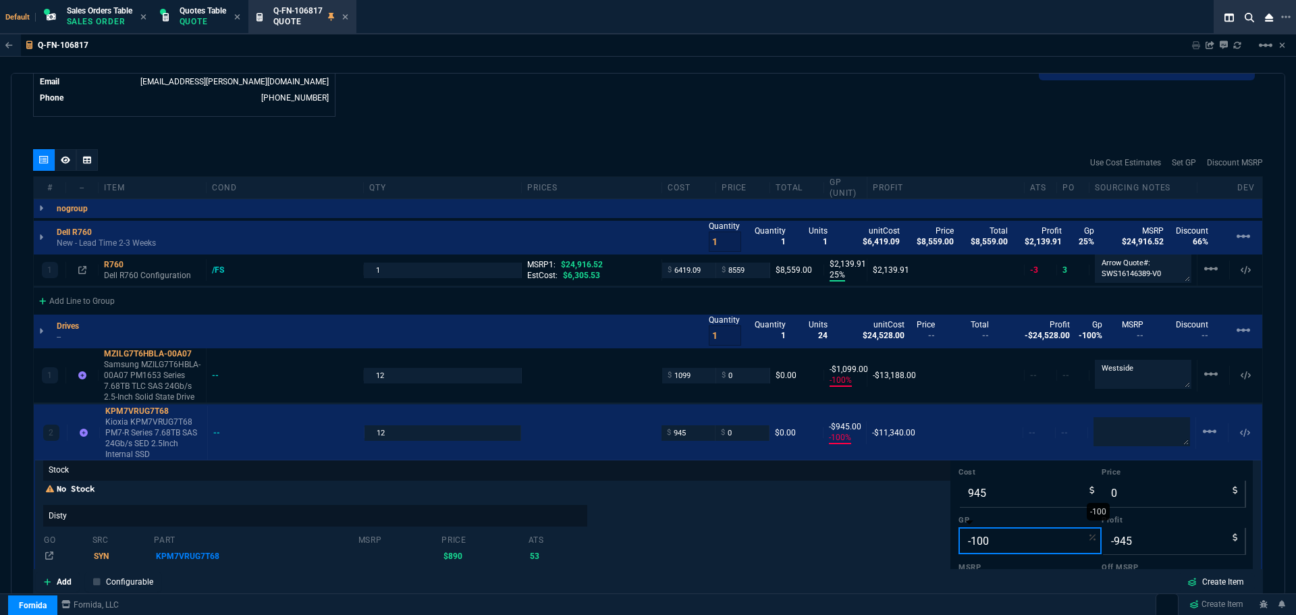
click at [986, 542] on input "-100" at bounding box center [1029, 540] width 143 height 27
type input "2"
type input "964"
type input "19"
type input "25"
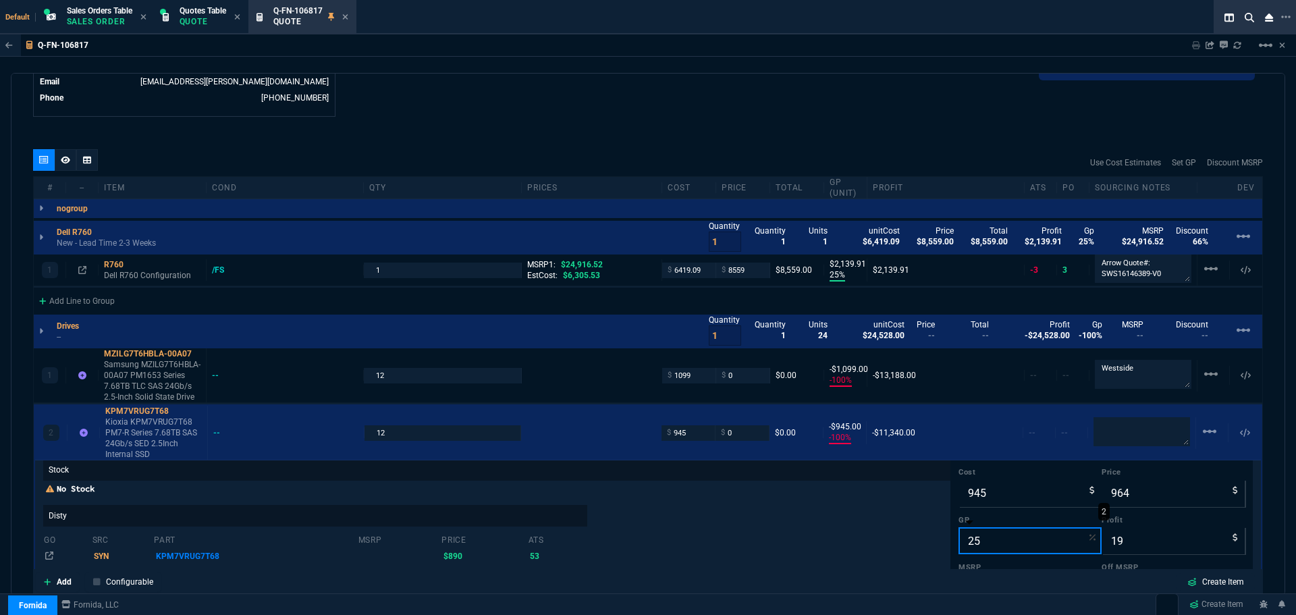
type input "1260"
type input "315"
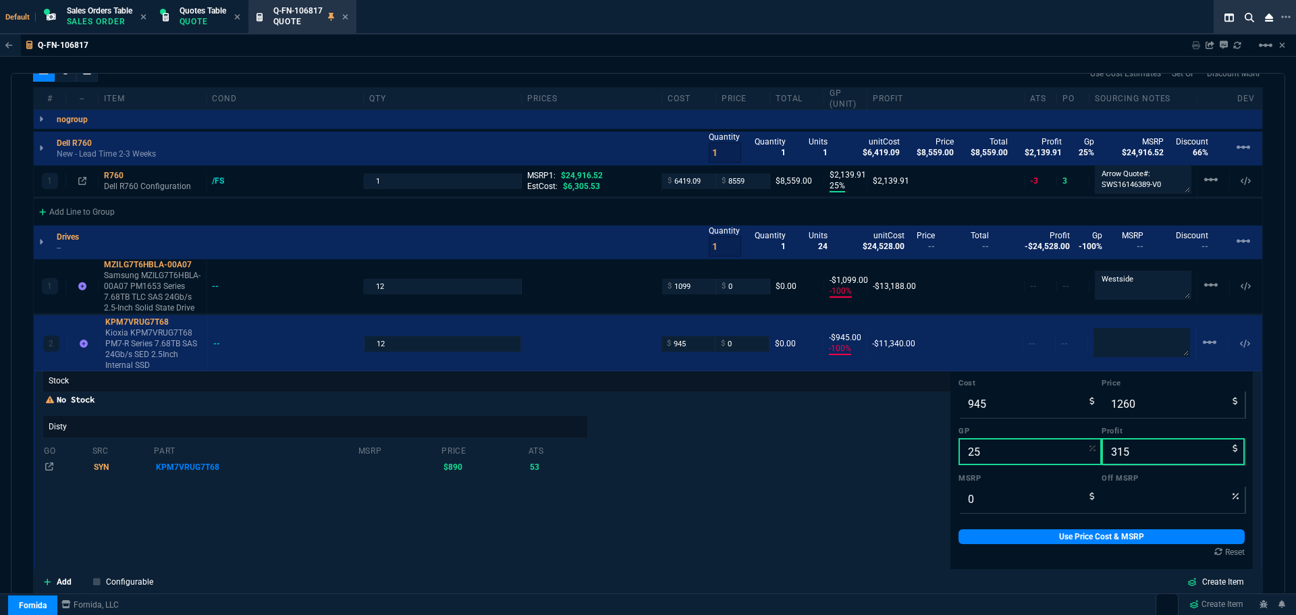
scroll to position [974, 0]
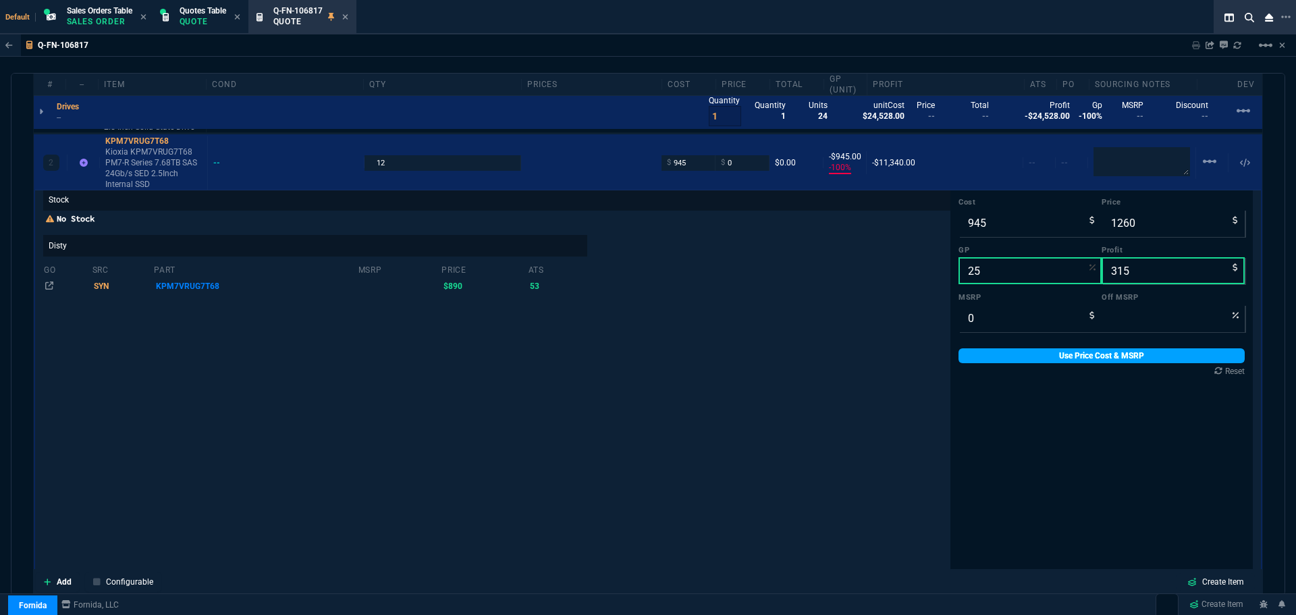
type input "25"
click at [1113, 350] on link "Use Price Cost & MSRP" at bounding box center [1101, 355] width 286 height 15
type input "1260"
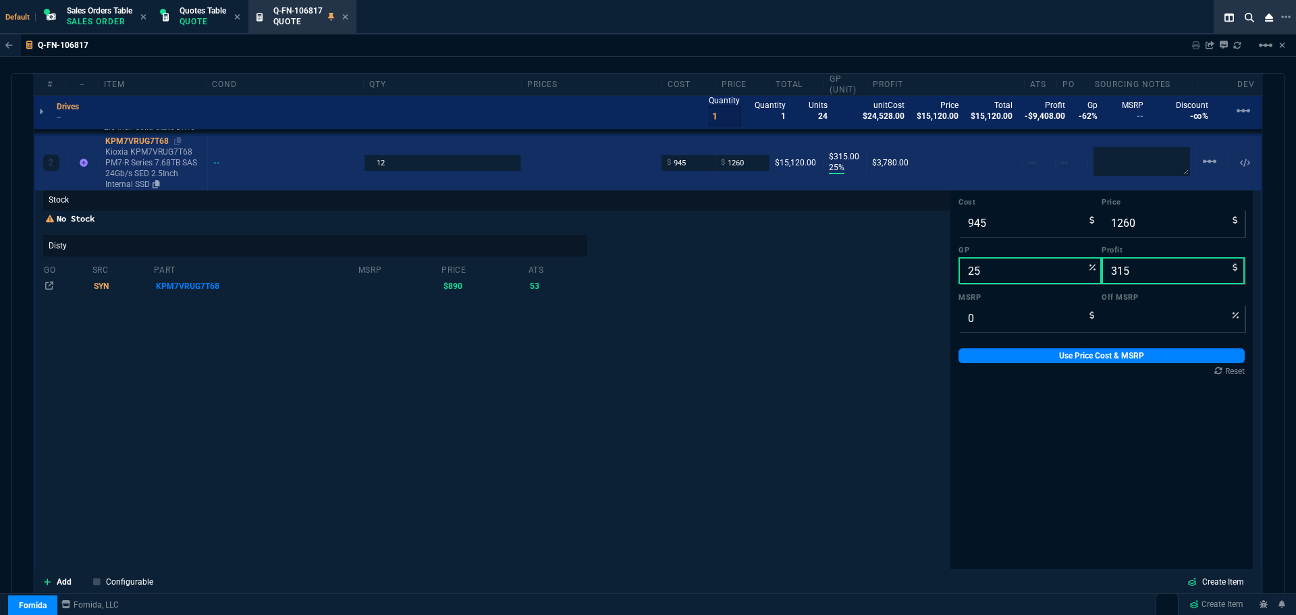
click at [156, 142] on div "KPM7VRUG7T68" at bounding box center [153, 141] width 97 height 11
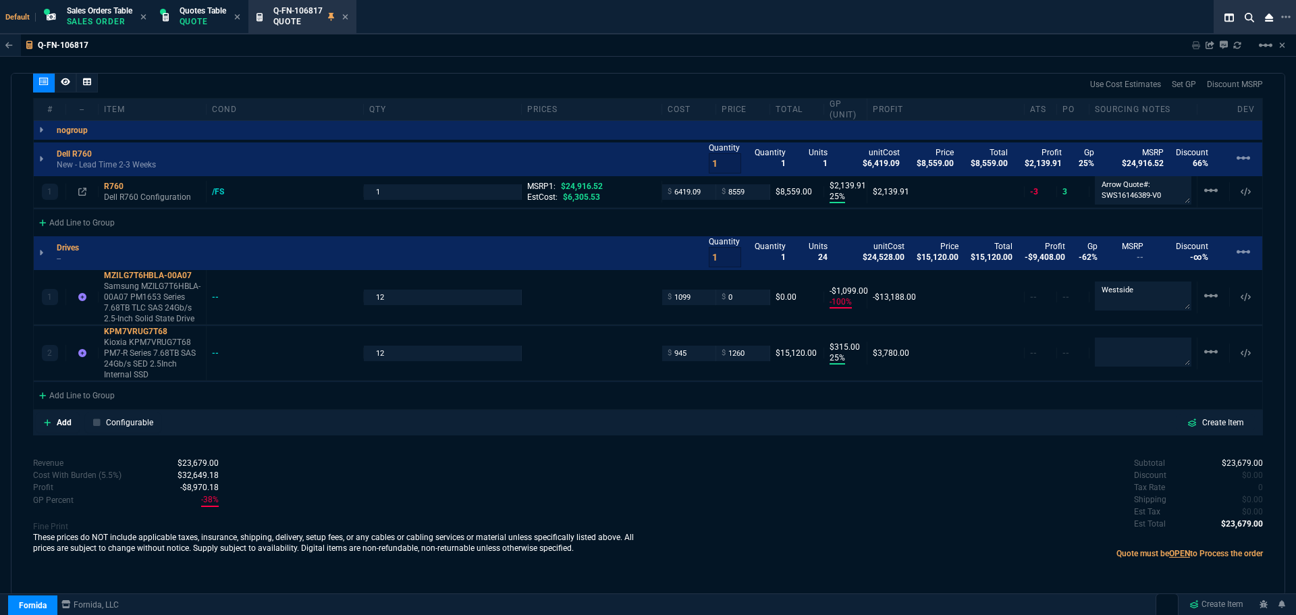
scroll to position [0, 0]
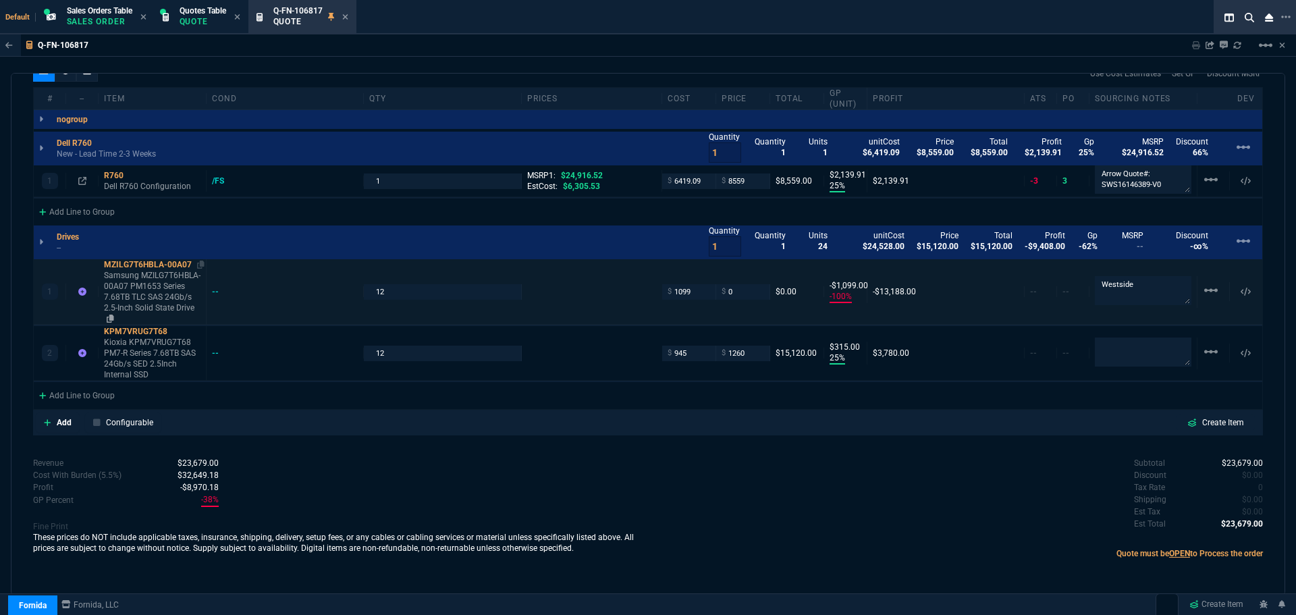
click at [137, 273] on p "Samsung MZILG7T6HBLA-00A07 PM1653 Series 7.68TB TLC SAS 24Gb/s 2.5-Inch Solid S…" at bounding box center [152, 297] width 97 height 54
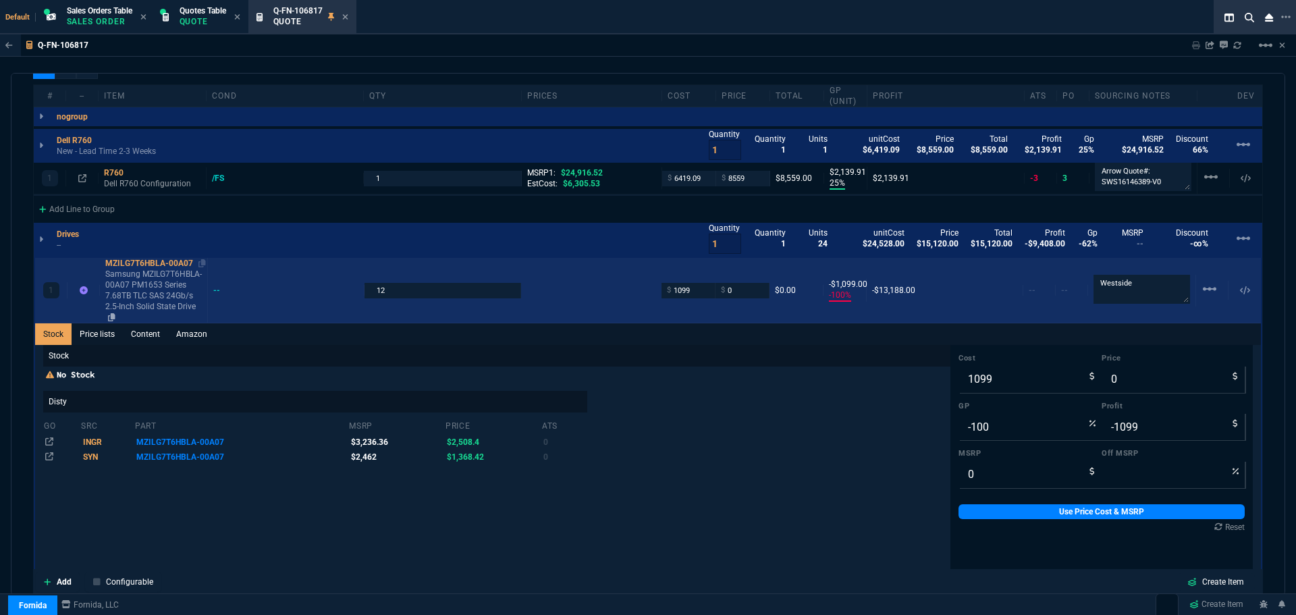
scroll to position [974, 0]
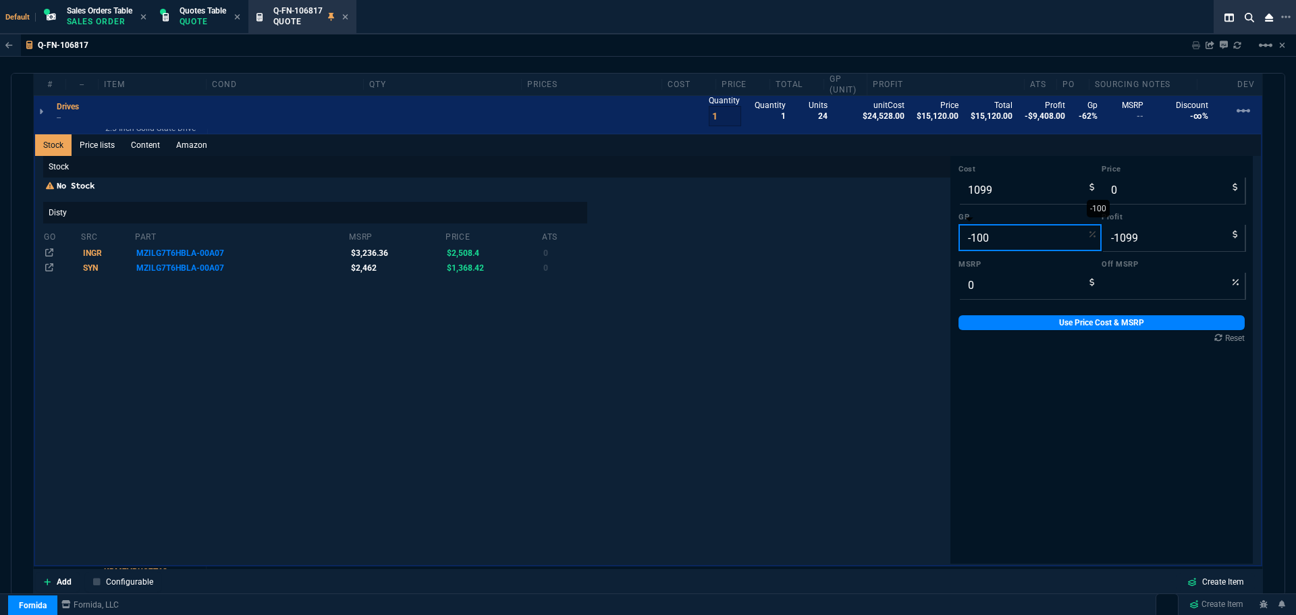
click at [1017, 238] on input "-100" at bounding box center [1029, 237] width 143 height 27
type input "2"
type input "1121"
type input "22"
type input "25"
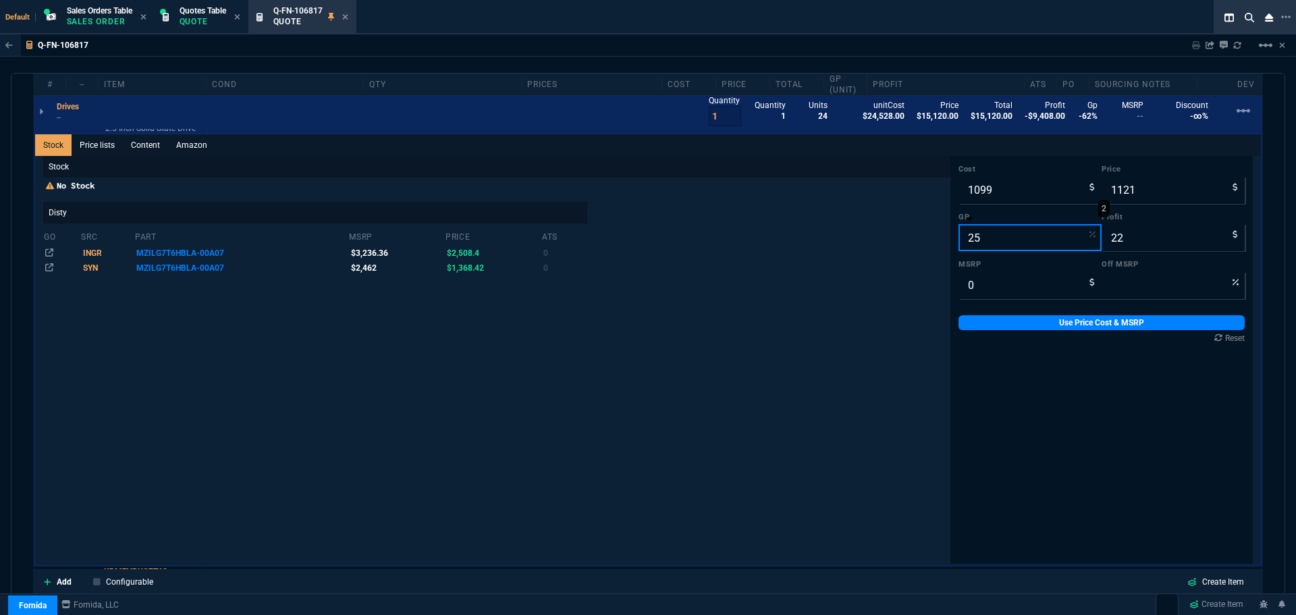
type input "1465"
type input "366"
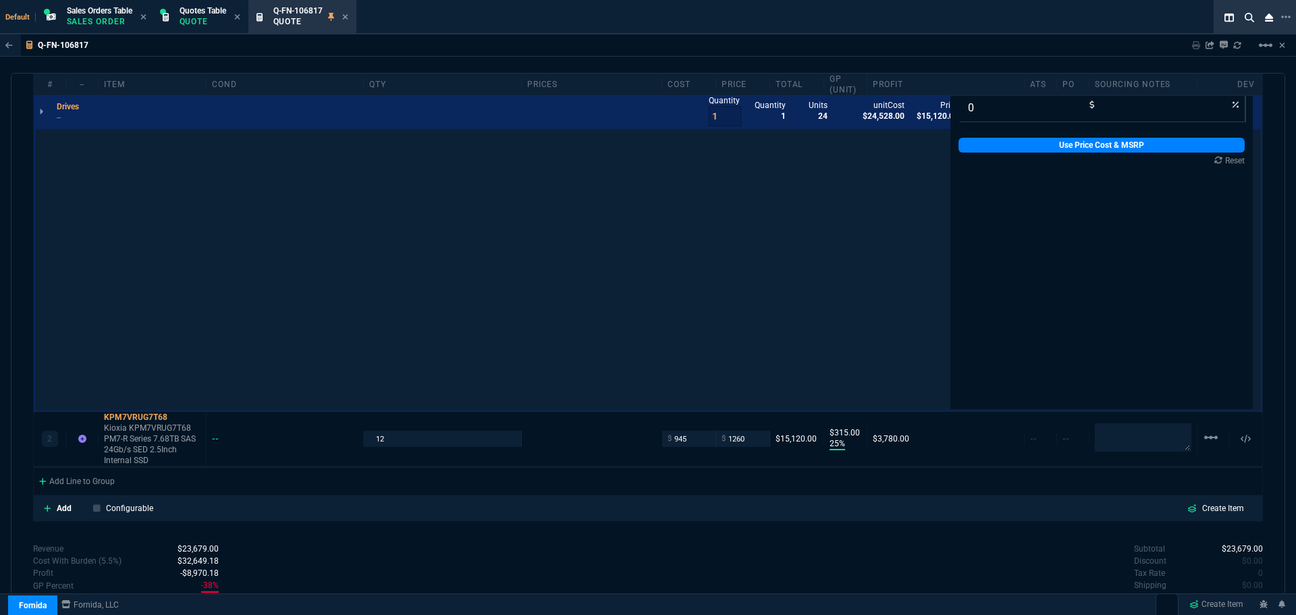
scroll to position [945, 0]
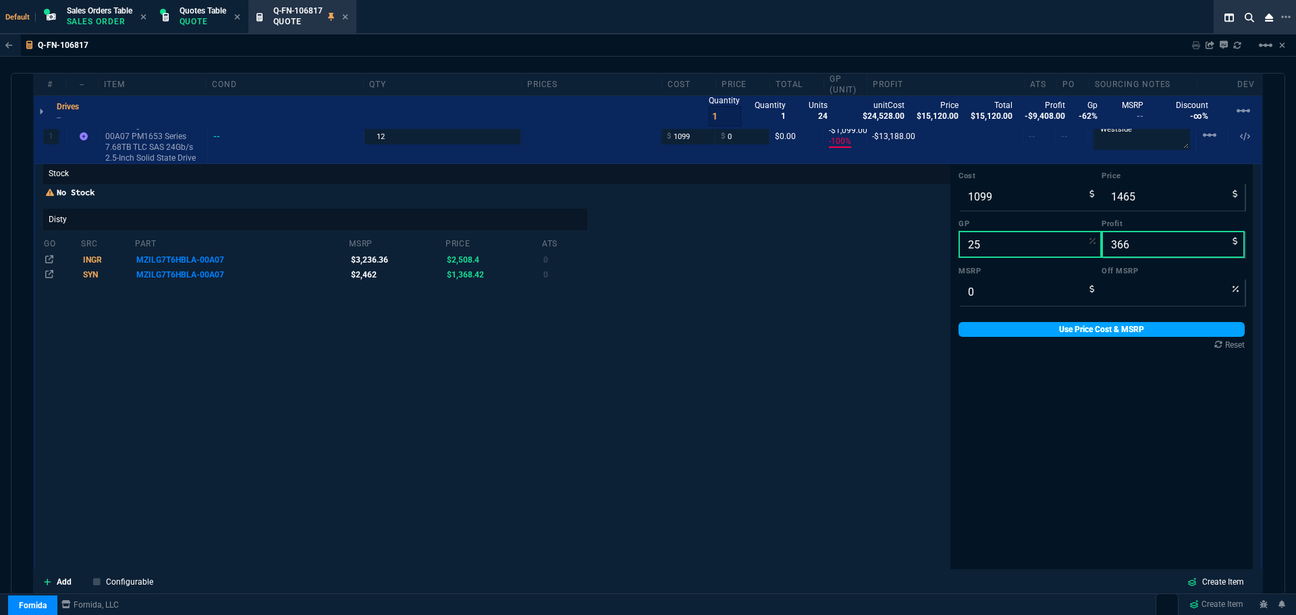
type input "25"
click at [1045, 331] on link "Use Price Cost & MSRP" at bounding box center [1101, 329] width 286 height 15
type input "1465"
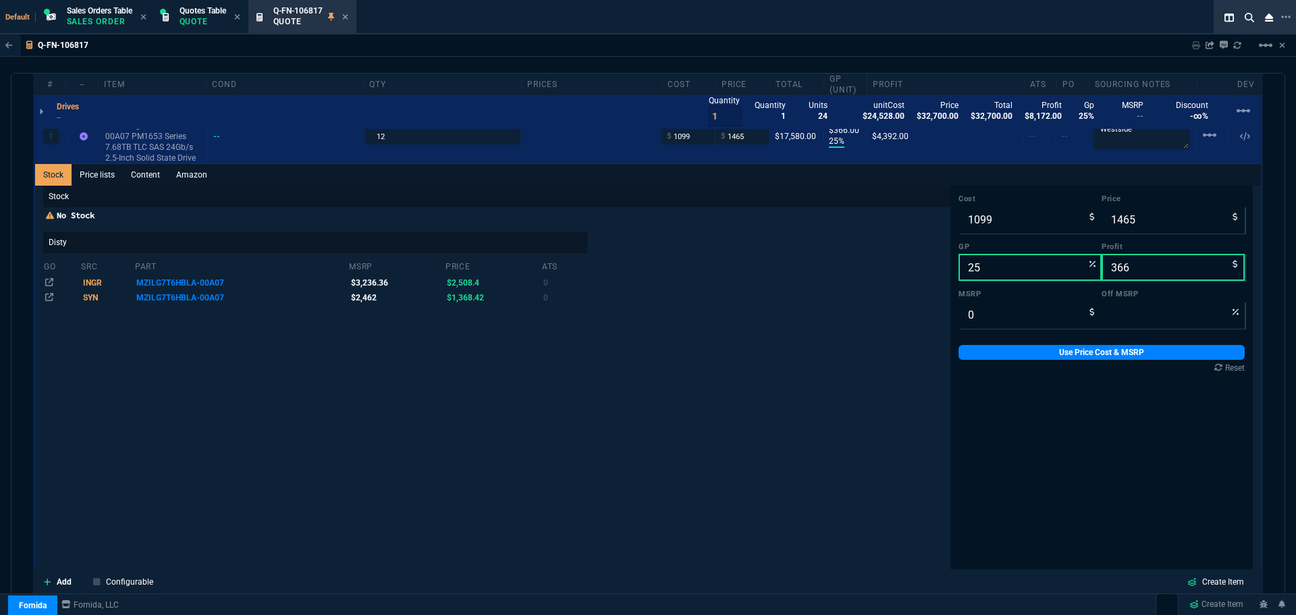
scroll to position [540, 0]
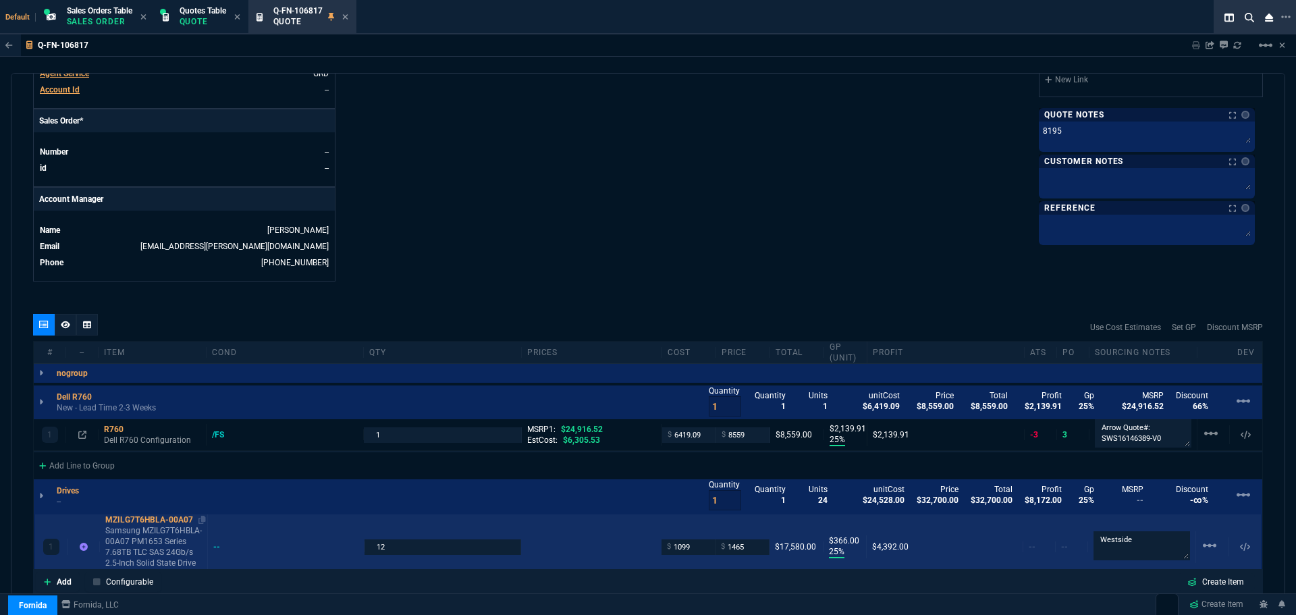
click at [130, 523] on div "MZILG7T6HBLA-00A07" at bounding box center [153, 519] width 97 height 11
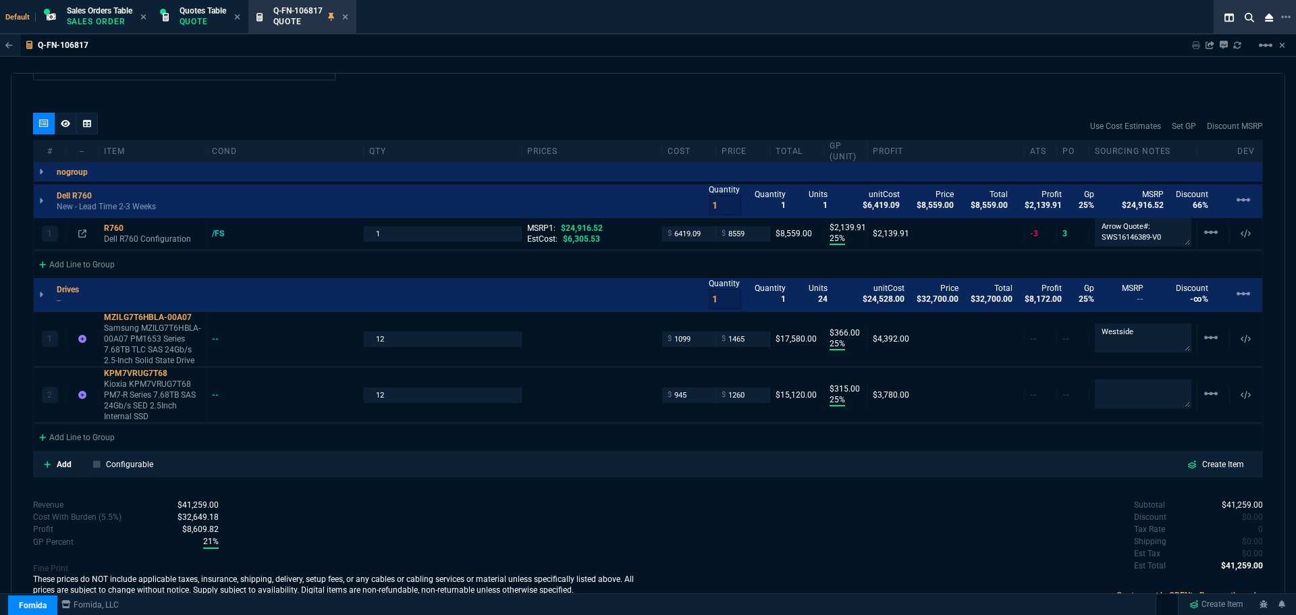
scroll to position [742, 0]
click at [1151, 390] on textarea at bounding box center [1143, 392] width 97 height 28
type textarea "Westside"
click at [922, 543] on div "Subtotal $41,259.00 Discount $0.00 Tax Rate 0 Shipping $0.00 Est Tax $0.00 Est …" at bounding box center [955, 534] width 615 height 74
click at [744, 335] on input "1465" at bounding box center [742, 338] width 43 height 16
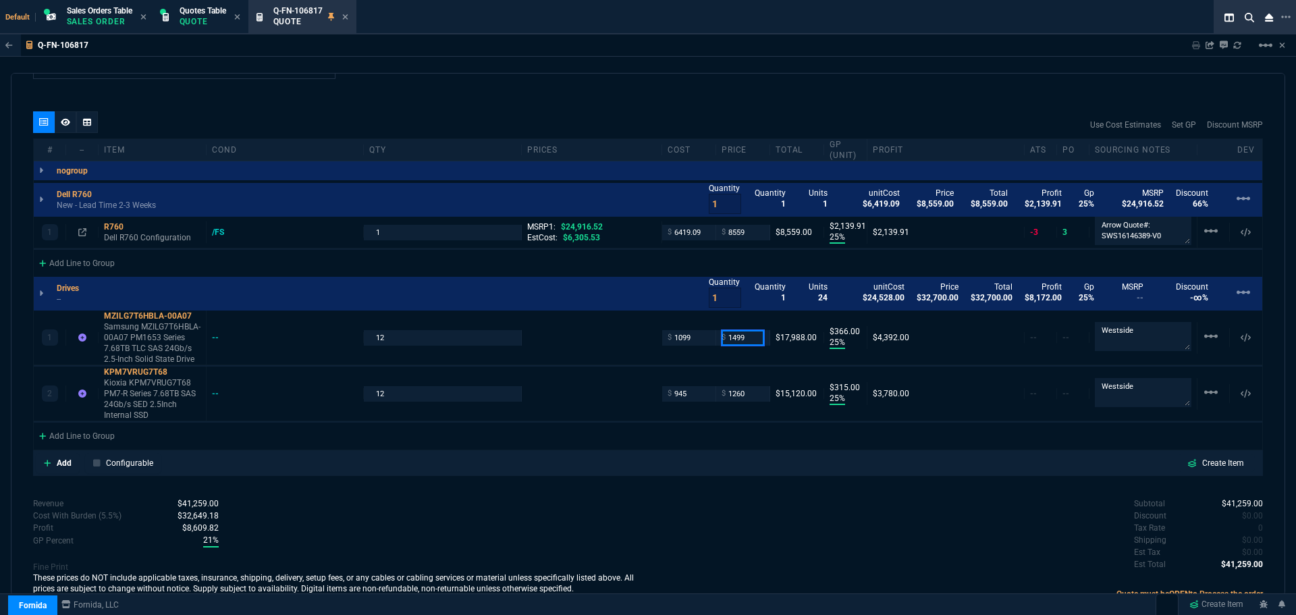
type input "1499"
click at [812, 490] on div "quote Q-FN-106817 TechProComp draft Fornida, LLC 2609 Technology Dr Suite 300 P…" at bounding box center [648, 334] width 1274 height 522
type input "1499"
type input "27"
type input "400"
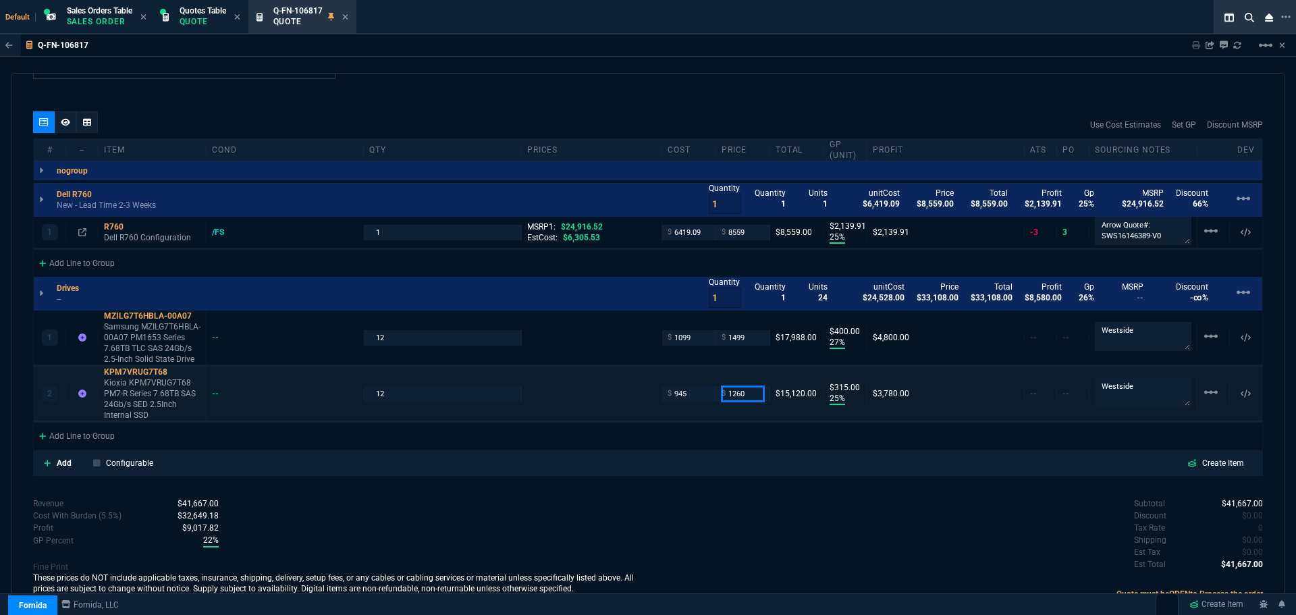
click at [748, 393] on input "1260" at bounding box center [742, 394] width 43 height 16
type input "1299"
click at [727, 494] on div "quote Q-FN-106817 TechProComp draft Fornida, LLC 2609 Technology Dr Suite 300 P…" at bounding box center [648, 334] width 1274 height 522
type input "1299"
type input "27"
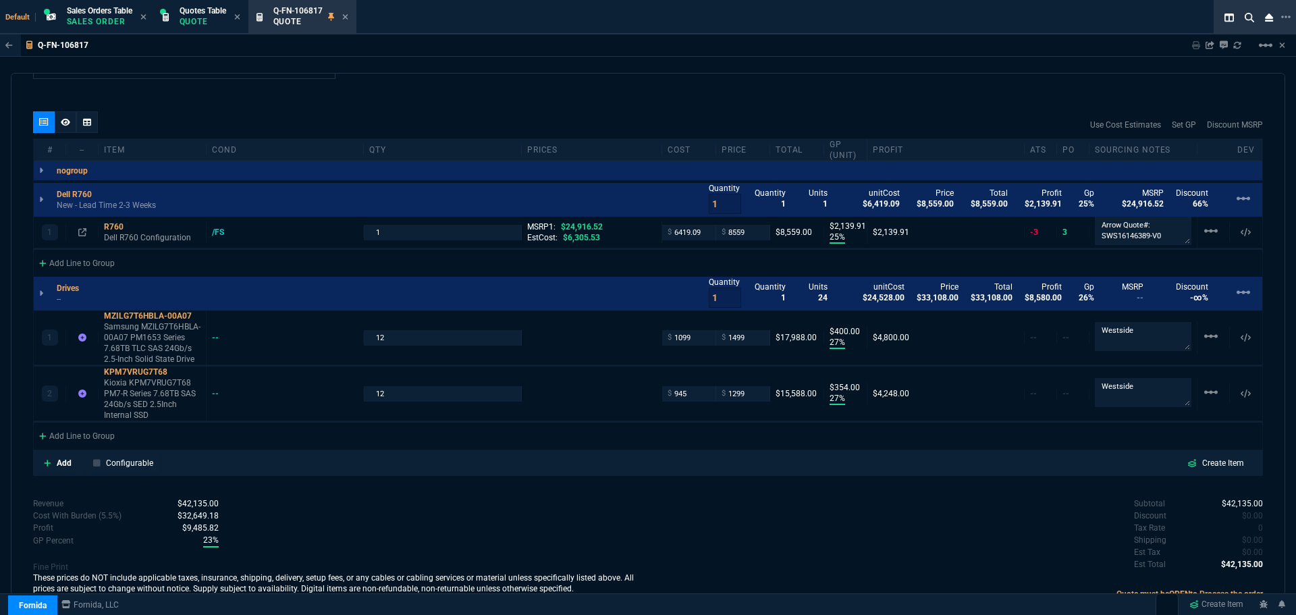
type input "354"
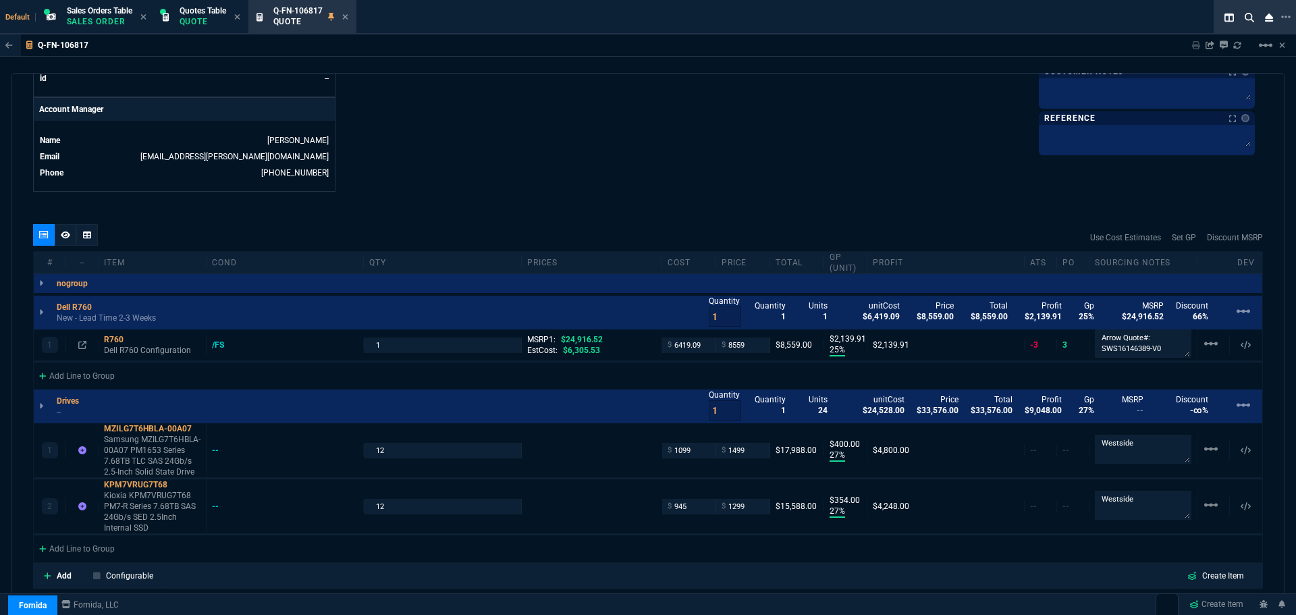
scroll to position [783, 0]
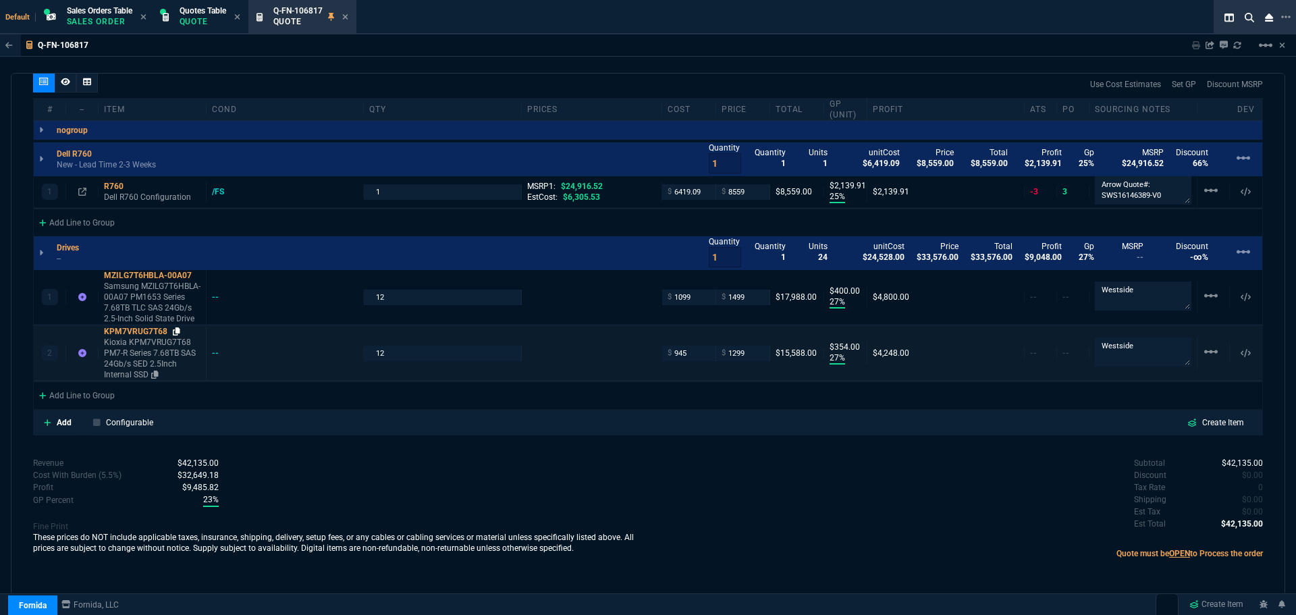
click at [178, 331] on icon at bounding box center [176, 331] width 7 height 8
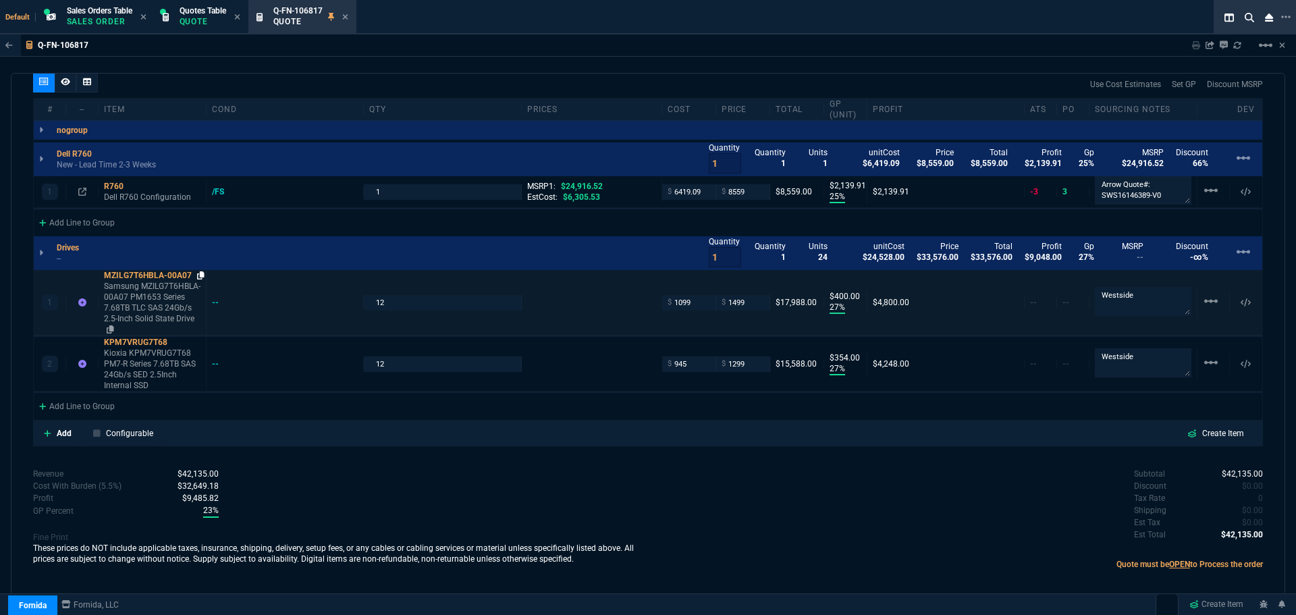
click at [202, 277] on icon at bounding box center [200, 275] width 7 height 8
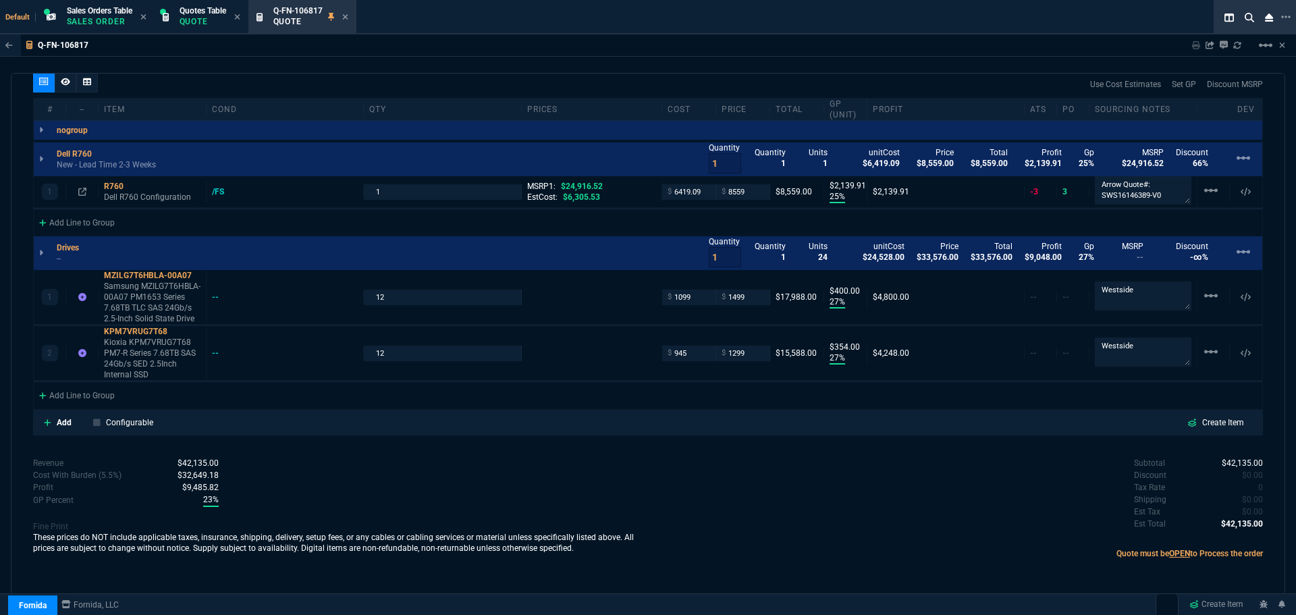
click at [404, 475] on div "Revenue $42,135.00 Cost $30,947.09 Cost With Burden (5.5%) $32,649.18 Profit $9…" at bounding box center [340, 512] width 615 height 111
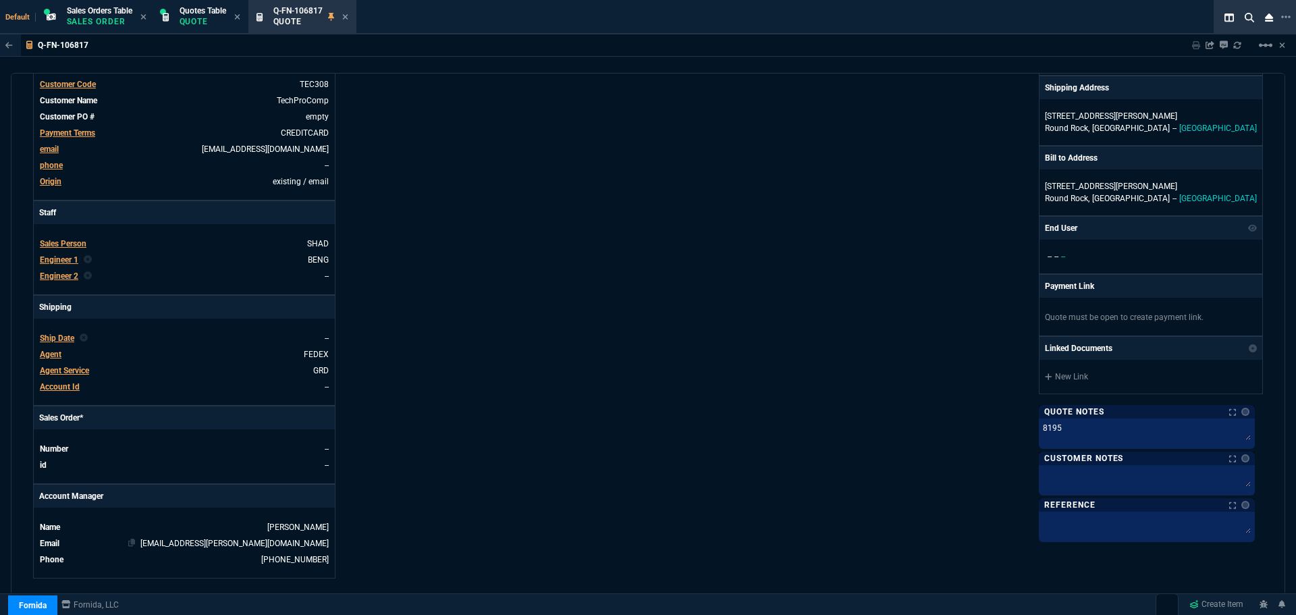
scroll to position [0, 0]
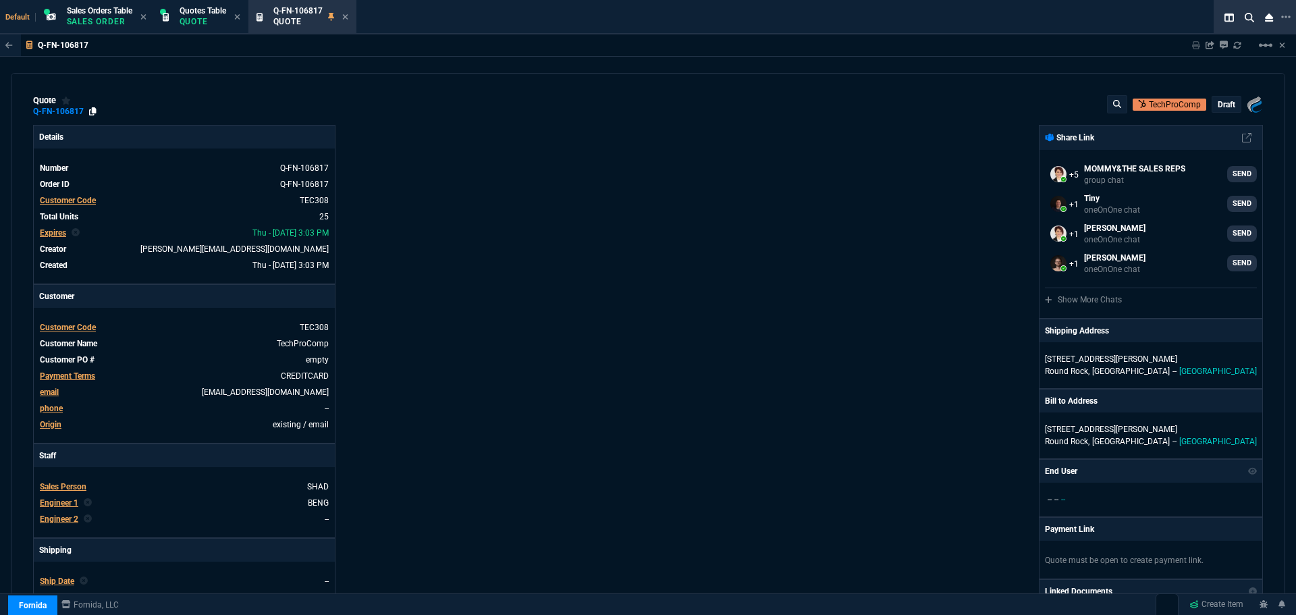
click at [90, 111] on icon at bounding box center [92, 111] width 7 height 8
click at [1217, 104] on p "draft" at bounding box center [1226, 104] width 18 height 11
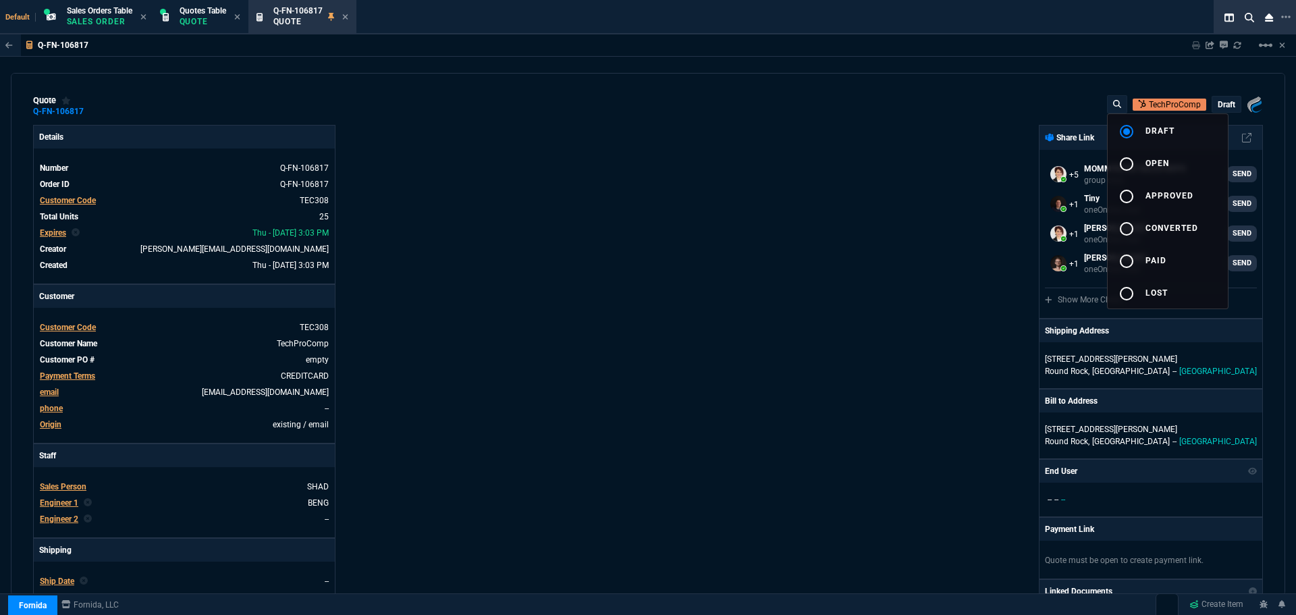
drag, startPoint x: 1136, startPoint y: 159, endPoint x: 1072, endPoint y: 173, distance: 65.5
click at [1135, 159] on div "radio_button_unchecked" at bounding box center [1131, 164] width 27 height 16
click at [810, 238] on div at bounding box center [648, 307] width 1296 height 615
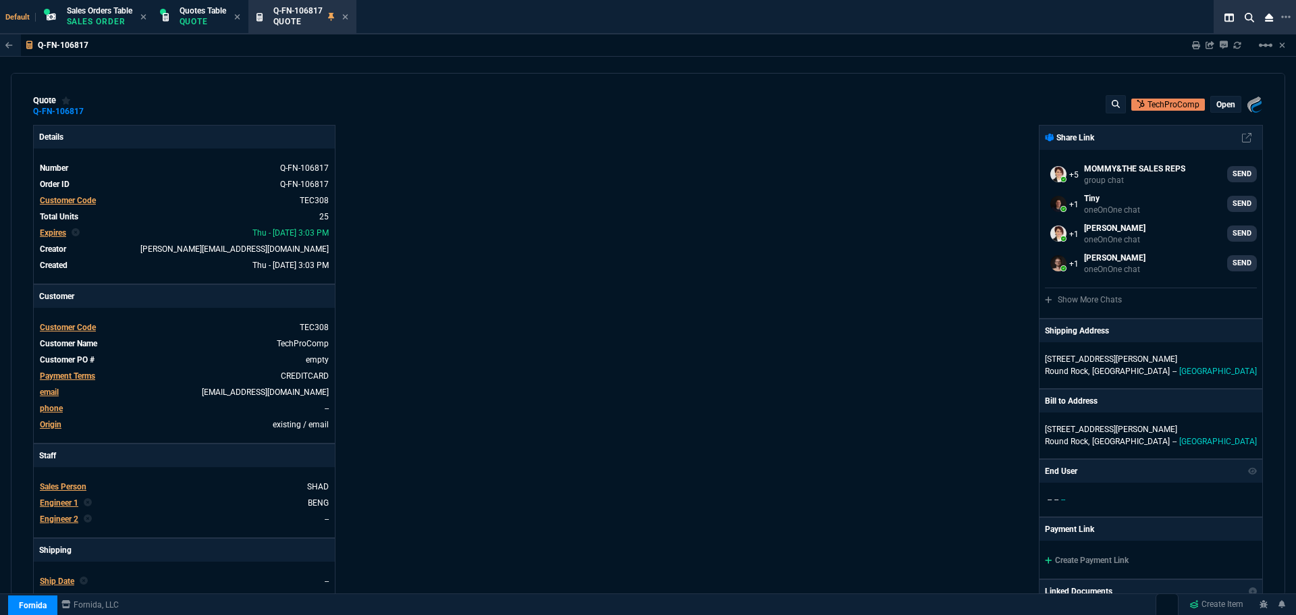
type input "25"
type input "2140"
type input "27"
type input "400"
type input "27"
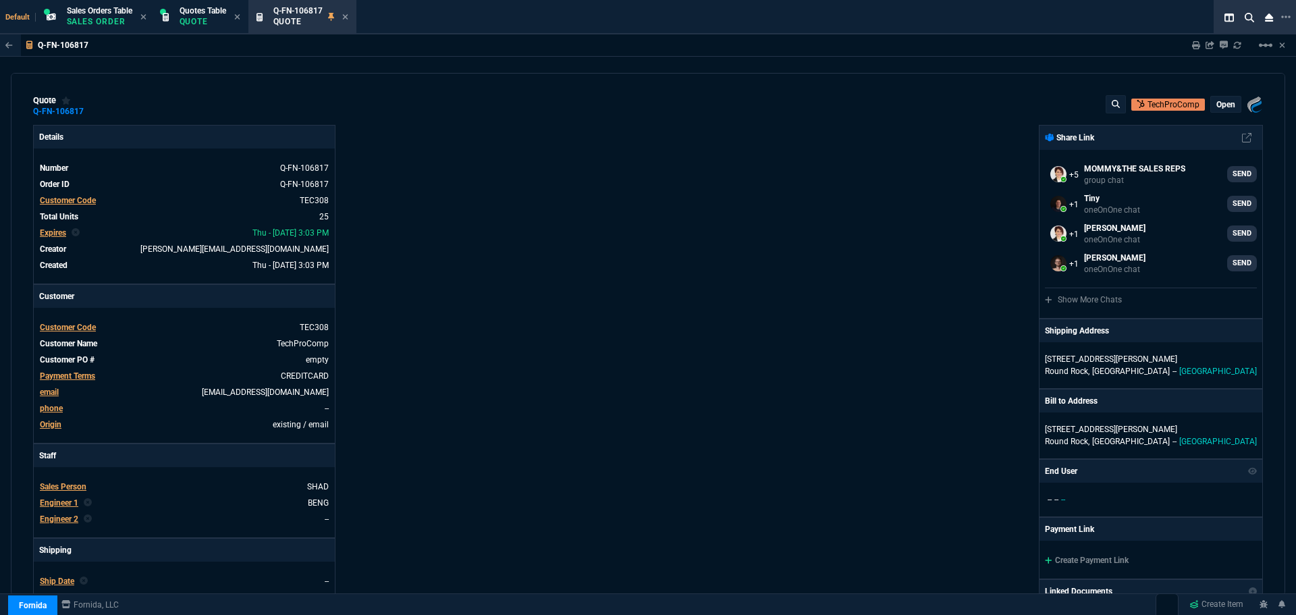
type input "354"
type input "66"
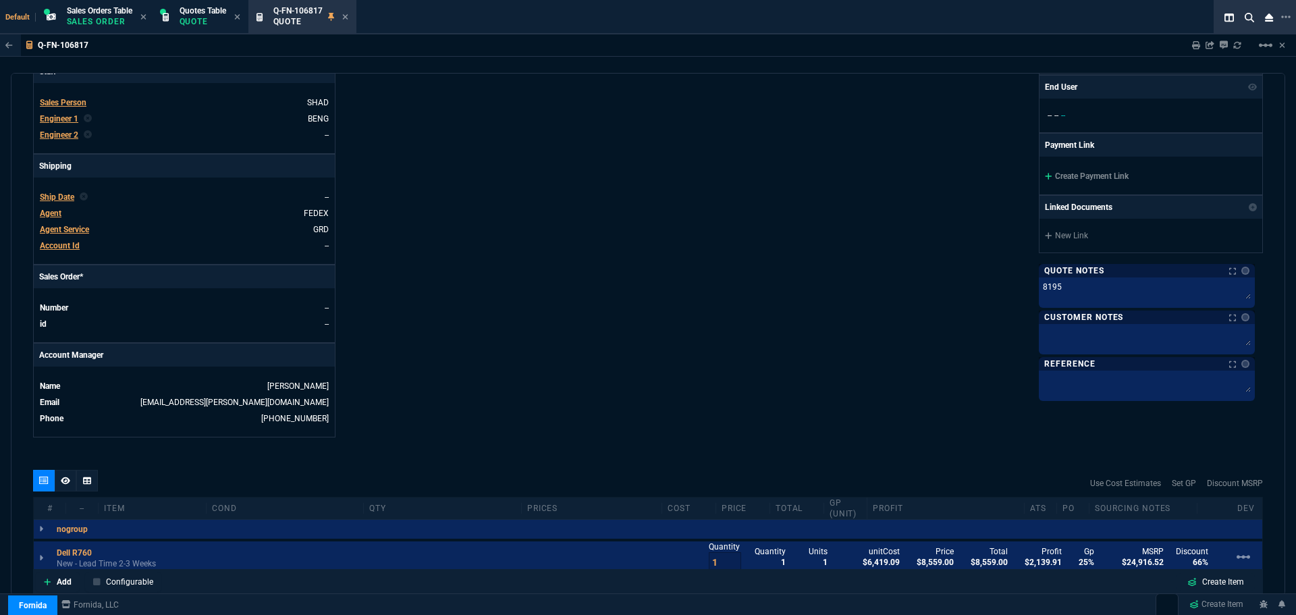
scroll to position [607, 0]
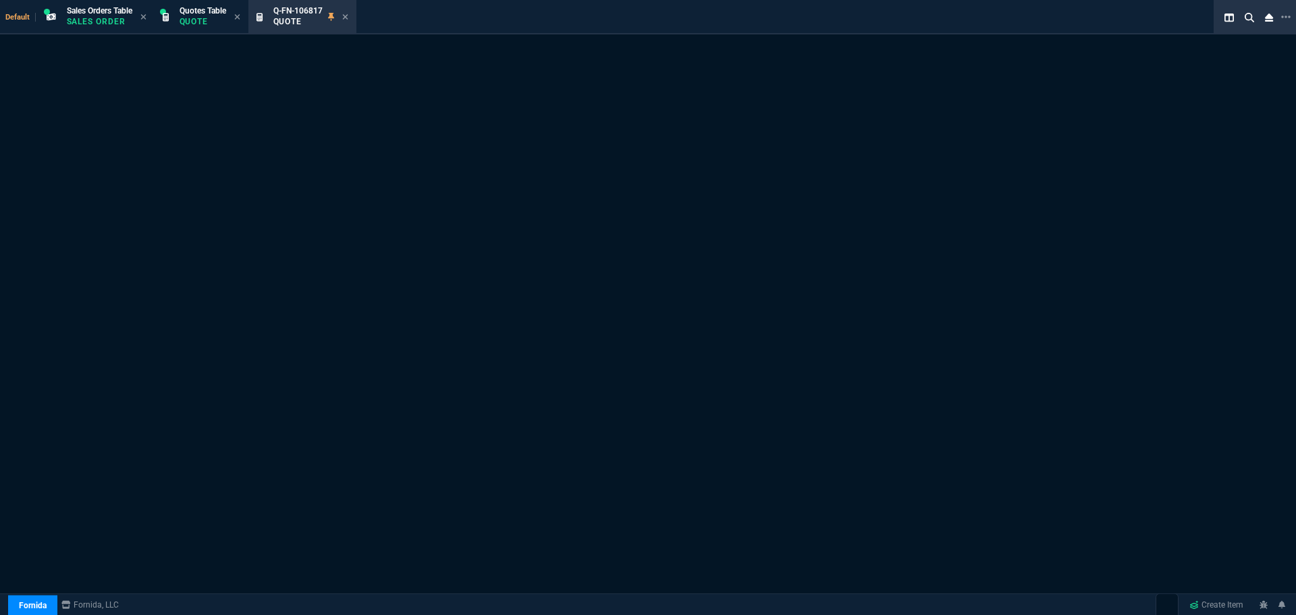
select select "4: SHAD"
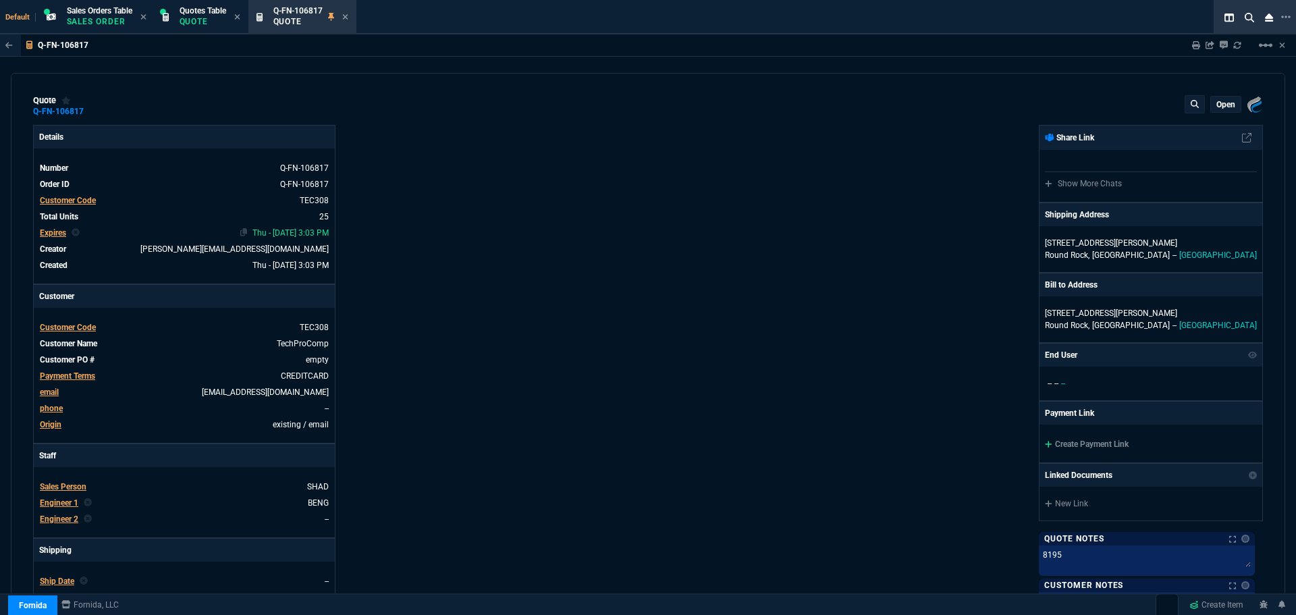
type input "25"
type input "2140"
type input "27"
type input "400"
type input "27"
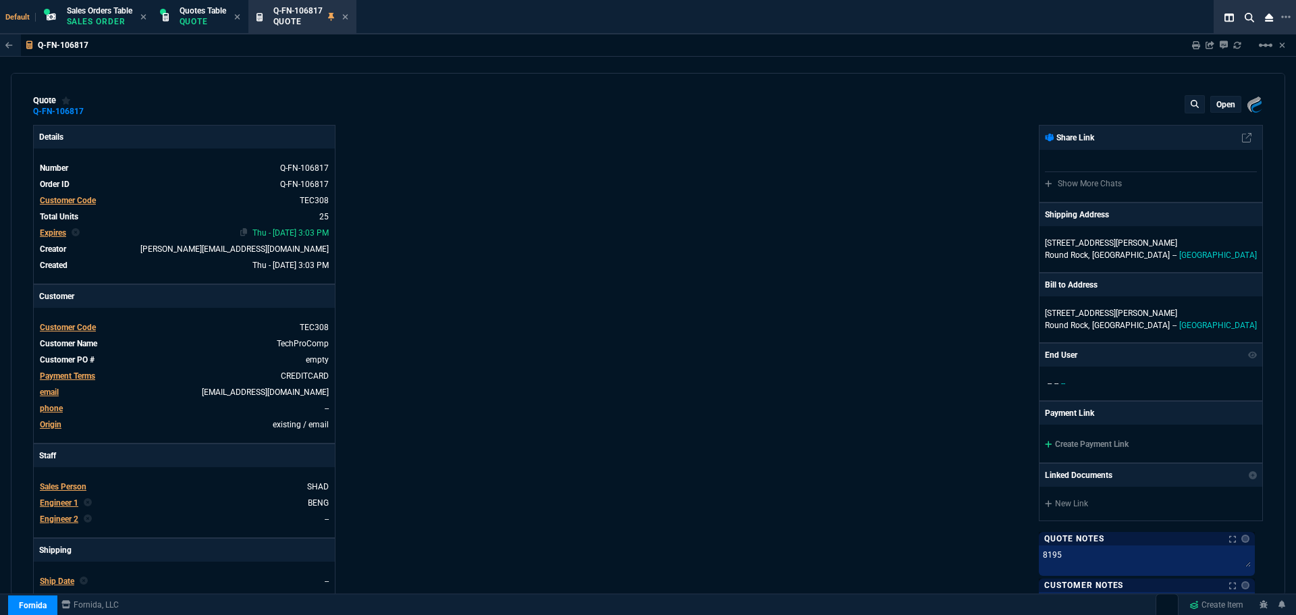
type input "354"
type input "66"
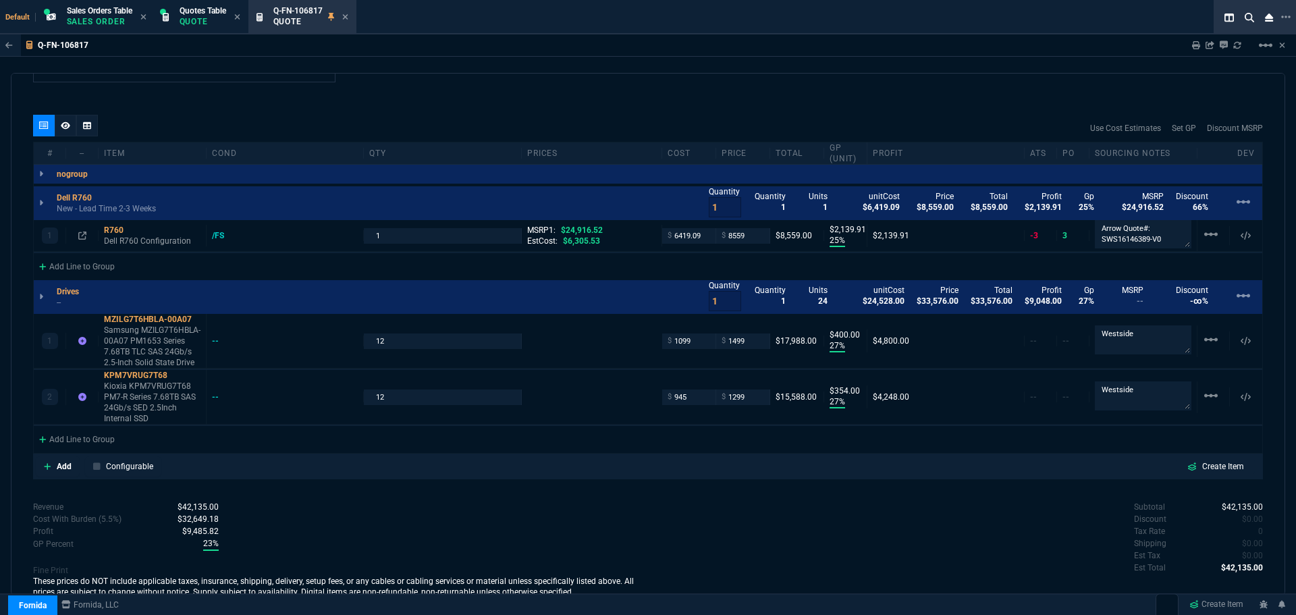
scroll to position [742, 0]
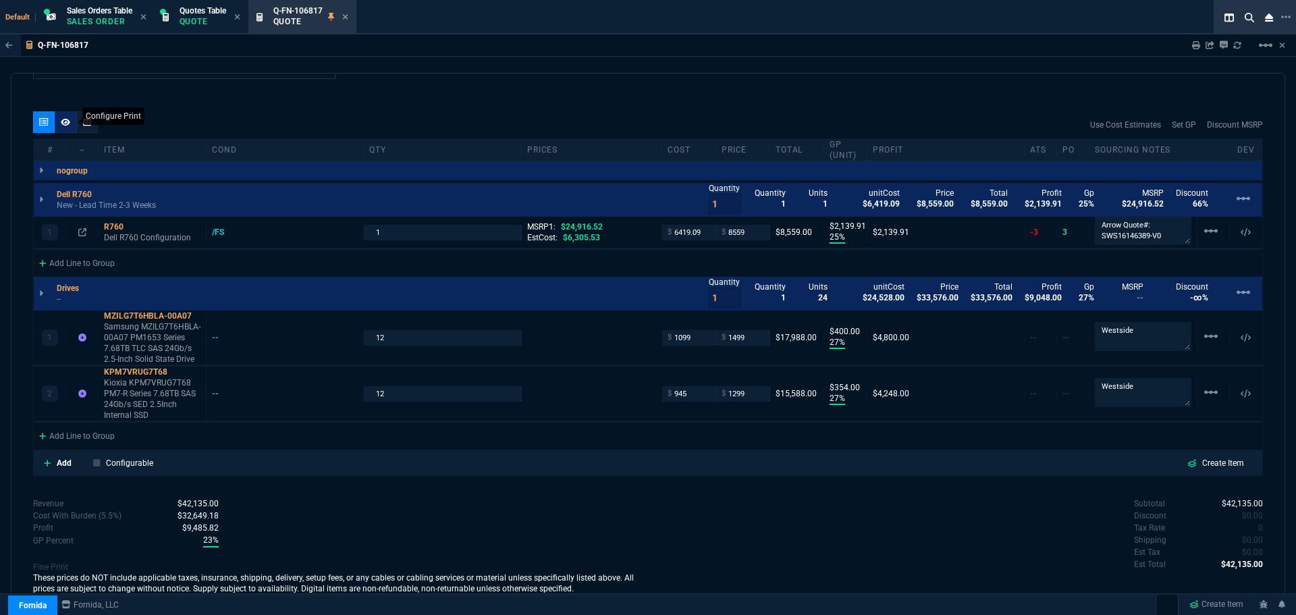
click at [65, 125] on icon at bounding box center [65, 121] width 9 height 7
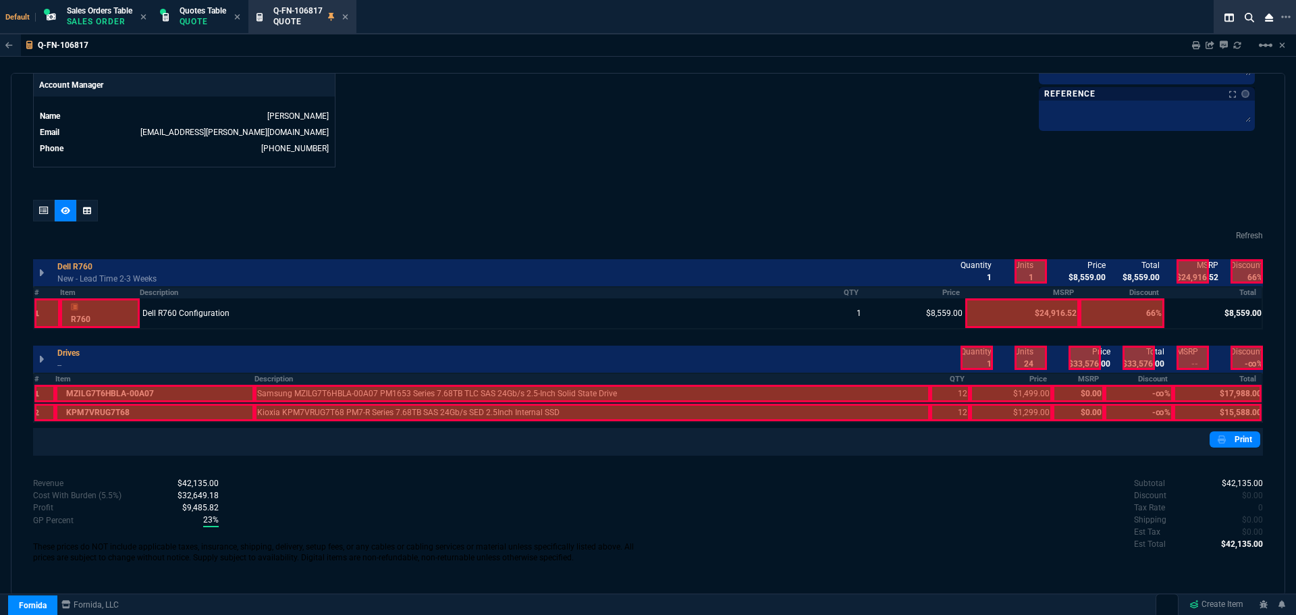
scroll to position [654, 0]
click at [266, 374] on th "Description" at bounding box center [592, 378] width 676 height 11
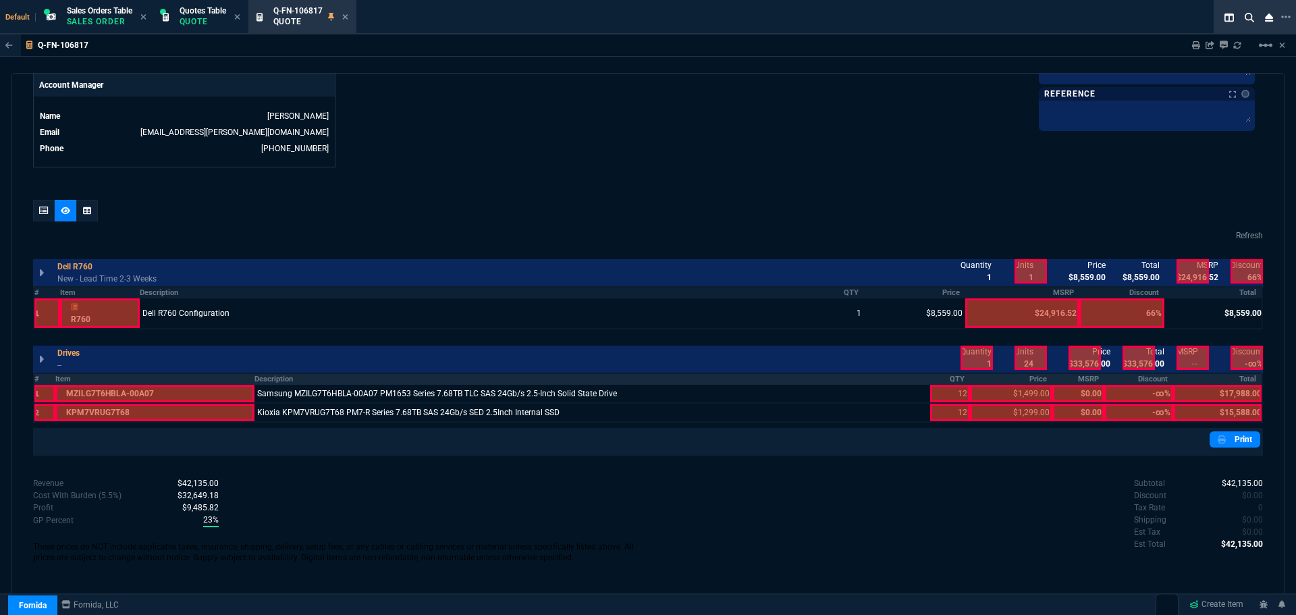
click at [956, 380] on th "QTY" at bounding box center [950, 378] width 40 height 11
click at [1030, 380] on th "Price" at bounding box center [1011, 378] width 82 height 11
click at [1242, 382] on th "Total" at bounding box center [1217, 378] width 89 height 11
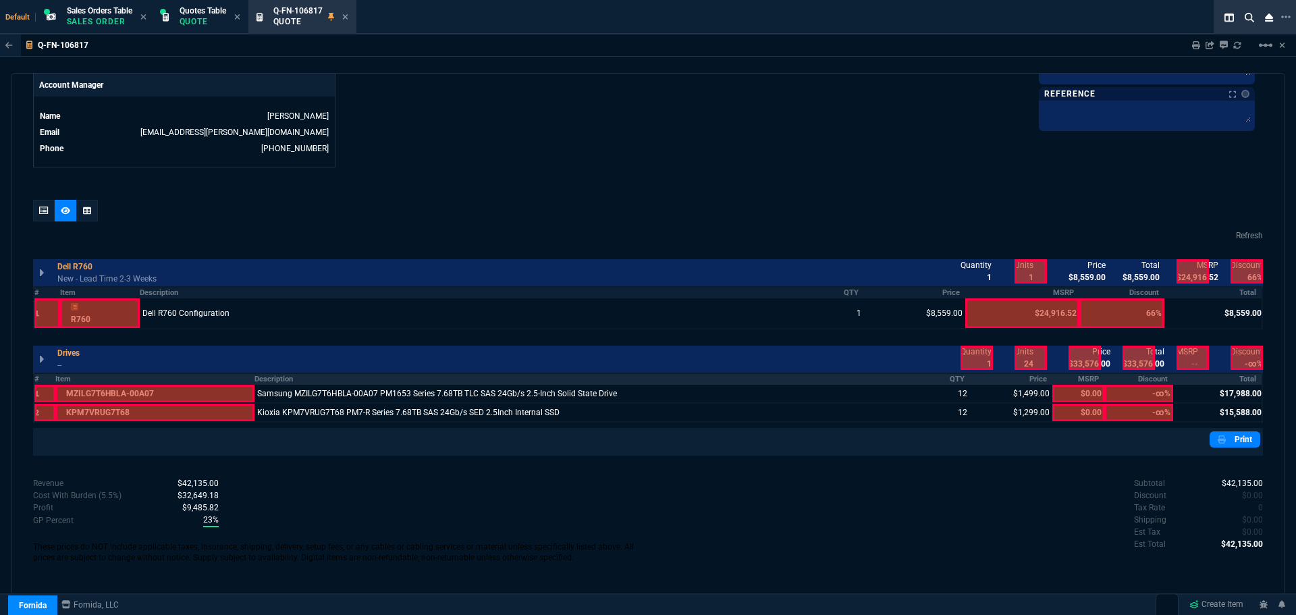
click at [1022, 360] on div at bounding box center [1030, 358] width 32 height 24
click at [1081, 354] on div at bounding box center [1084, 358] width 32 height 24
click at [1132, 362] on div at bounding box center [1138, 358] width 32 height 24
click at [1217, 443] on icon at bounding box center [1221, 439] width 8 height 8
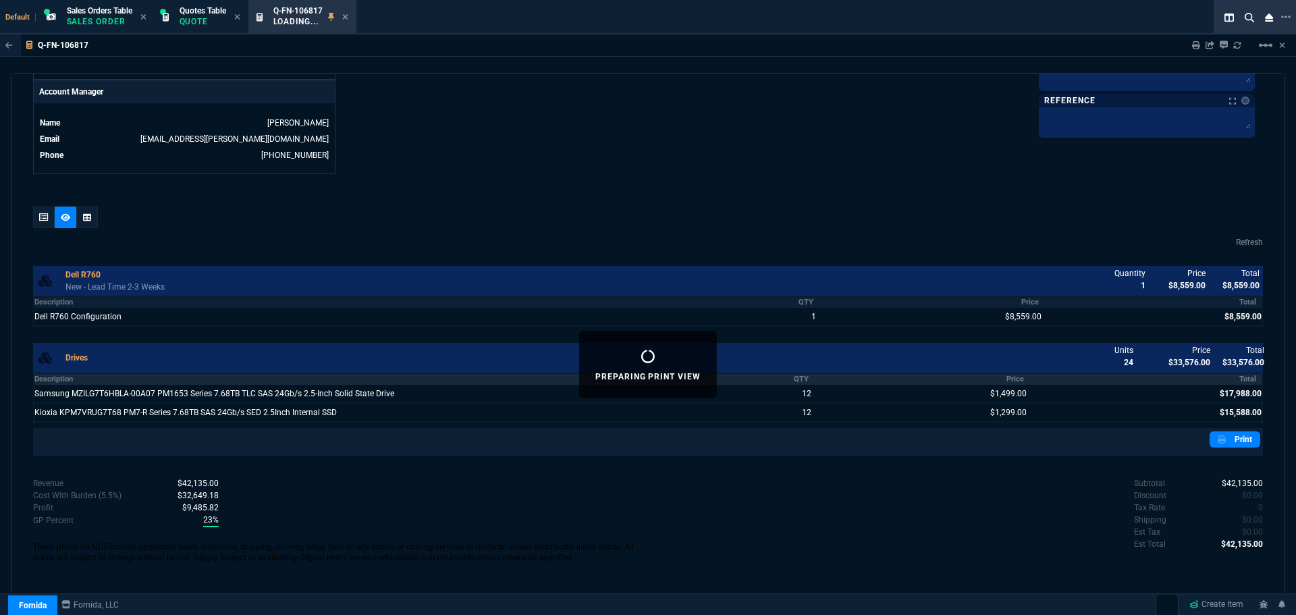
scroll to position [647, 0]
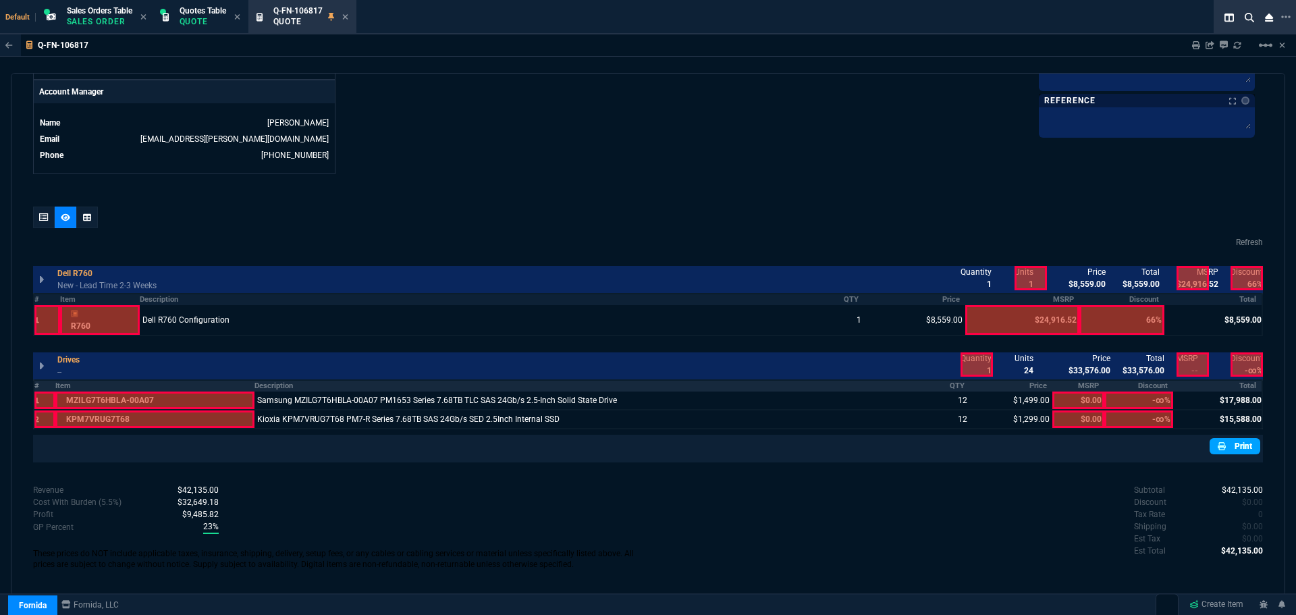
click at [1234, 441] on link "Print" at bounding box center [1234, 446] width 51 height 16
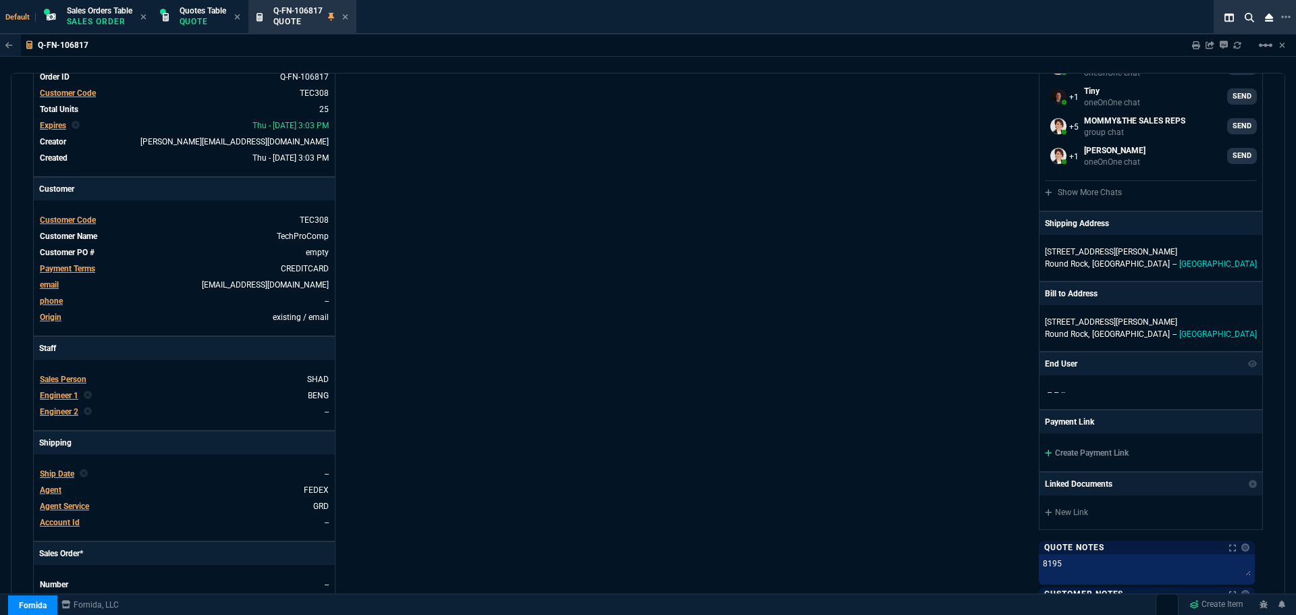
scroll to position [0, 0]
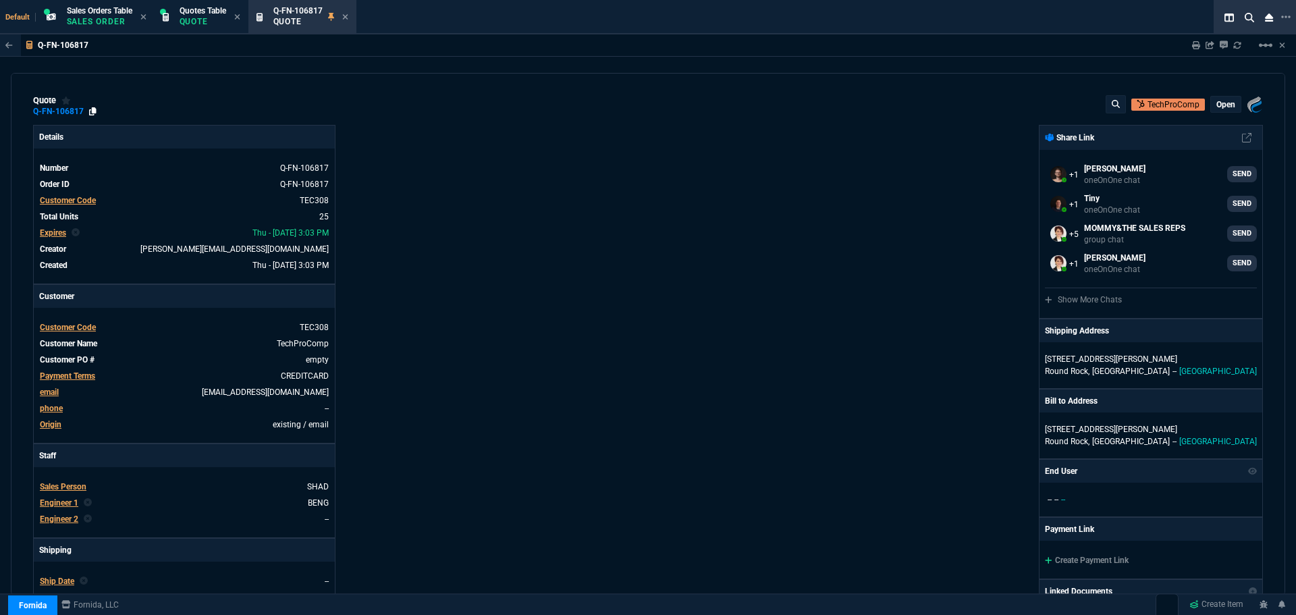
click at [92, 111] on icon at bounding box center [92, 111] width 7 height 8
click at [348, 16] on icon at bounding box center [344, 16] width 5 height 5
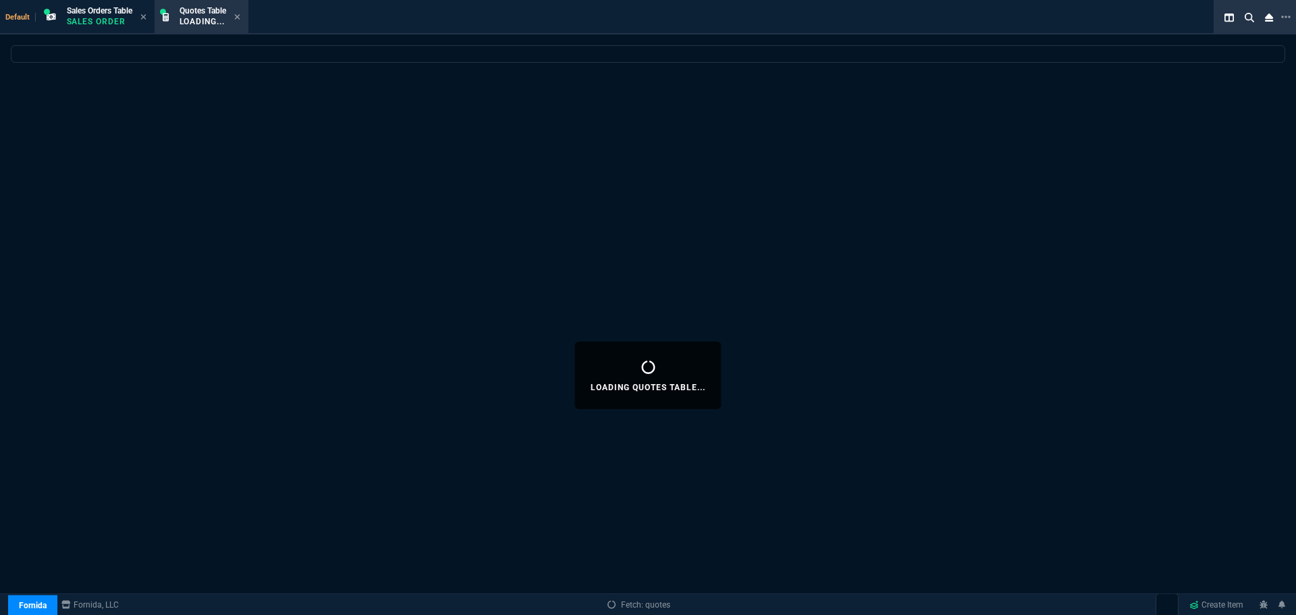
select select
